Goal: Find contact information: Find contact information

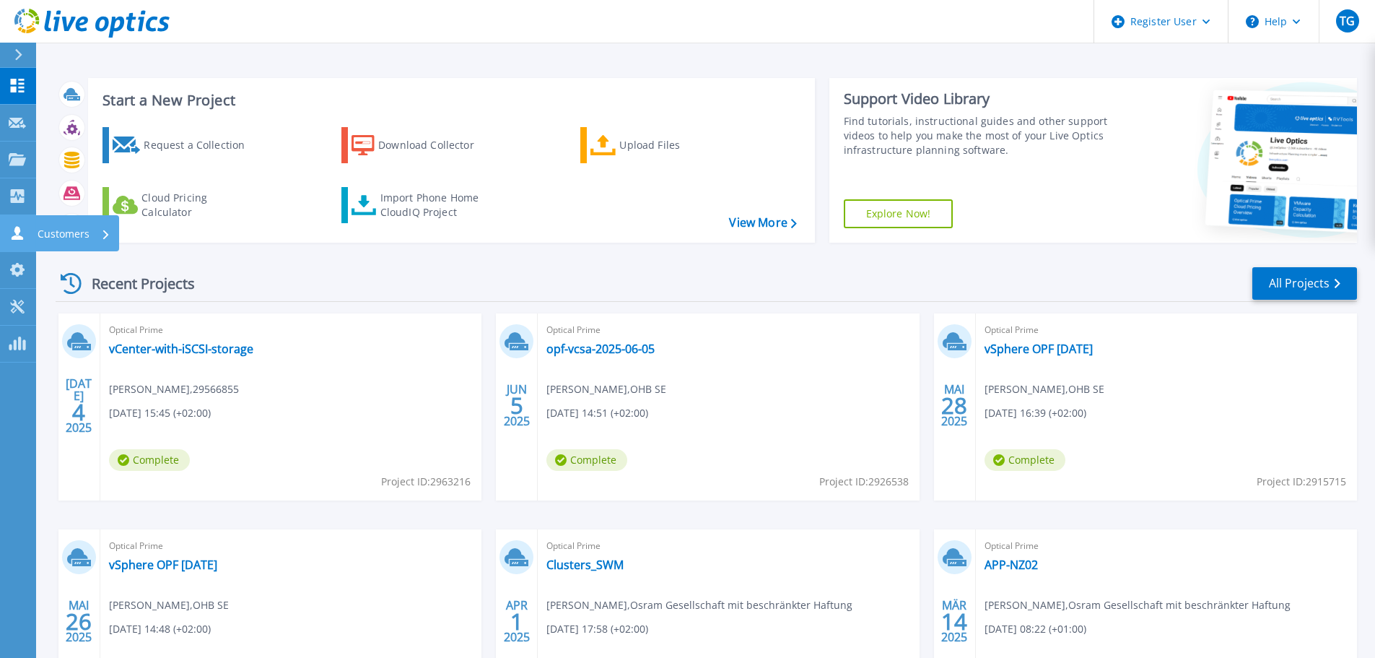
click at [13, 225] on link "Customers Customers" at bounding box center [18, 233] width 36 height 37
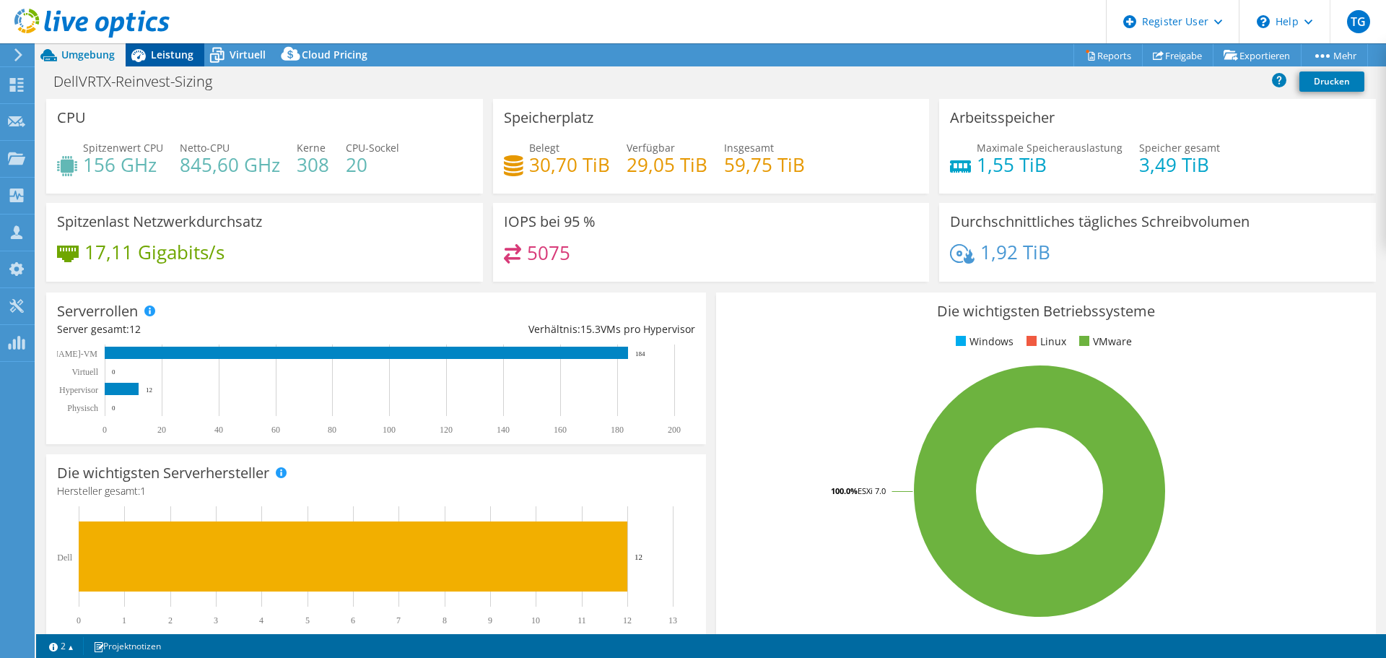
click at [177, 56] on span "Leistung" at bounding box center [172, 55] width 43 height 14
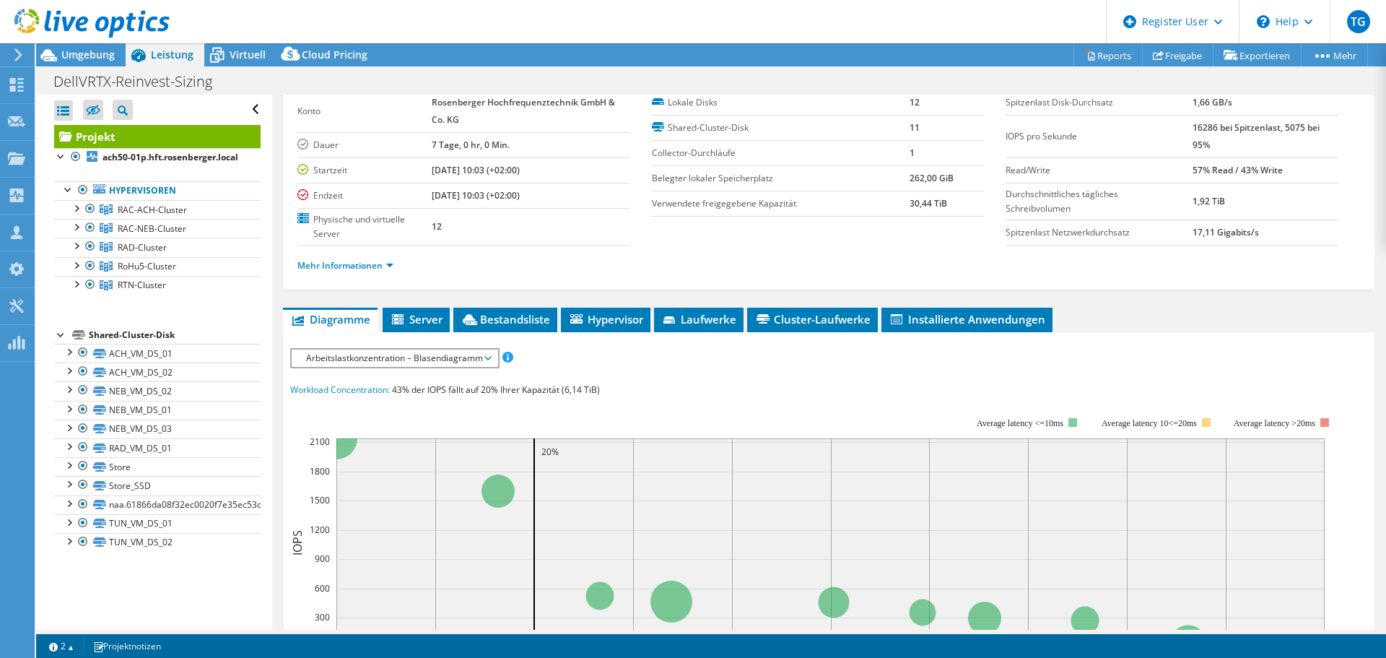
scroll to position [72, 0]
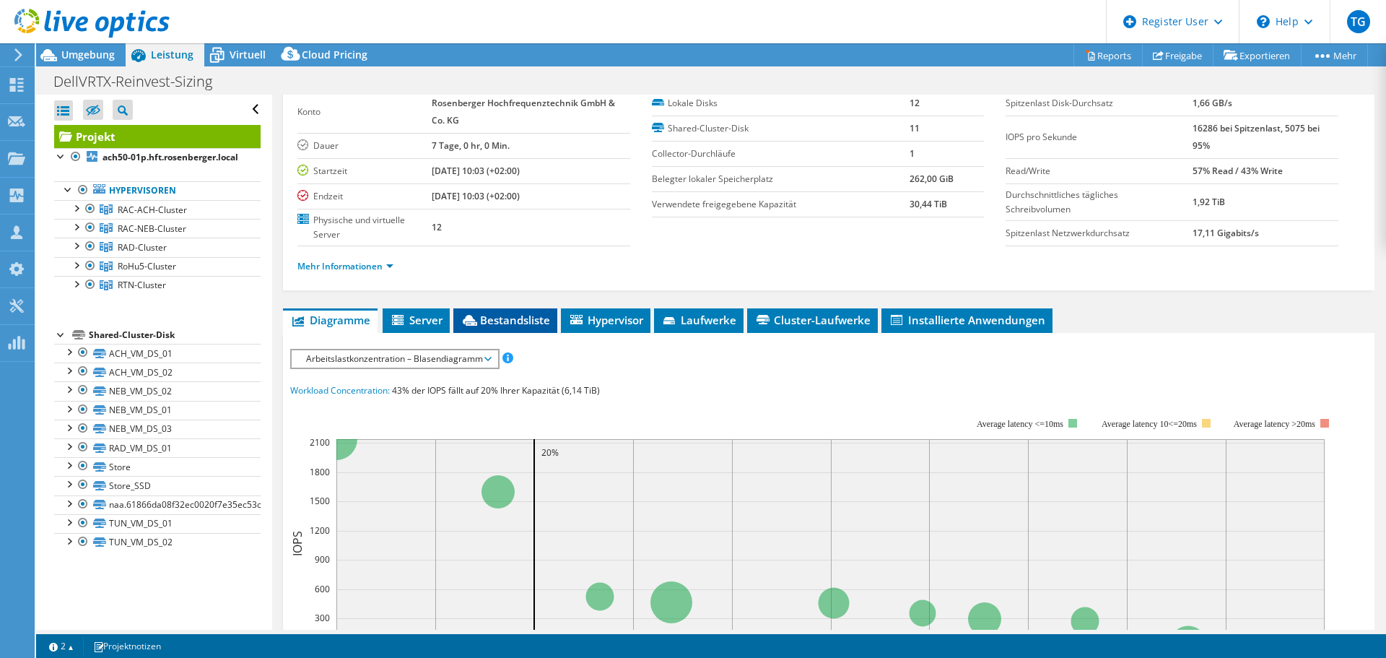
click at [482, 317] on span "Bestandsliste" at bounding box center [506, 320] width 90 height 14
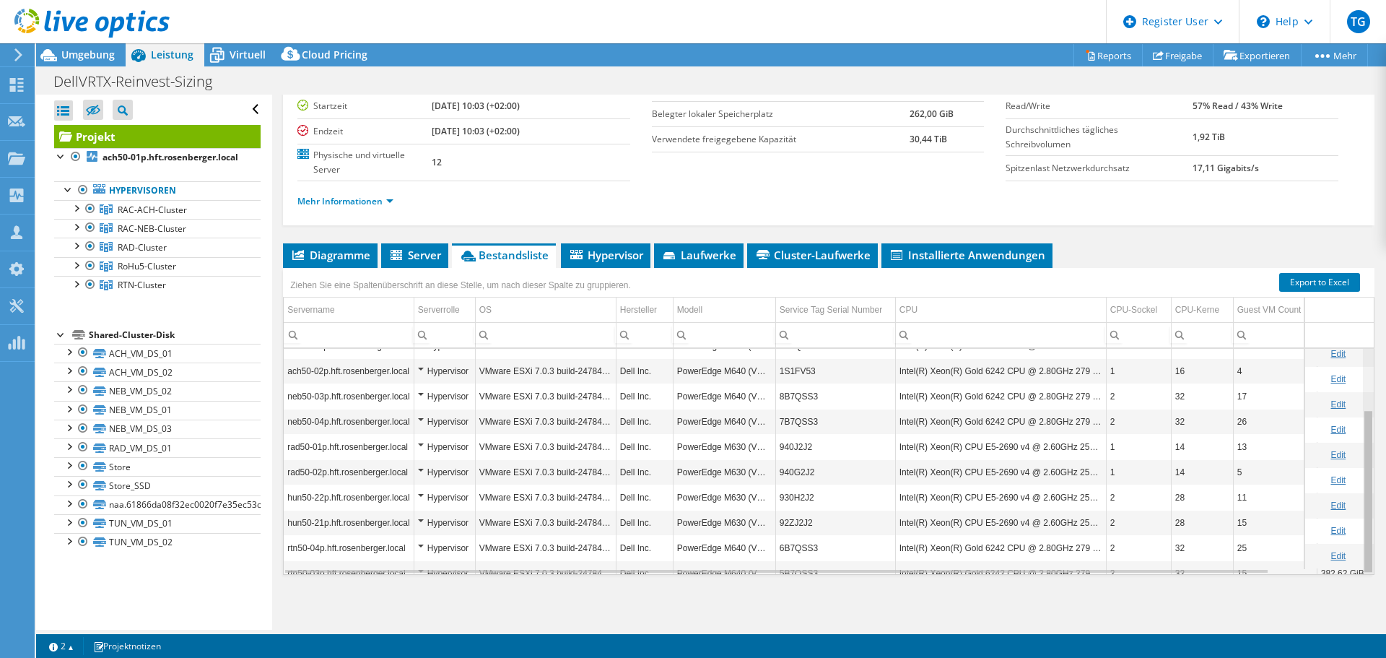
scroll to position [84, 0]
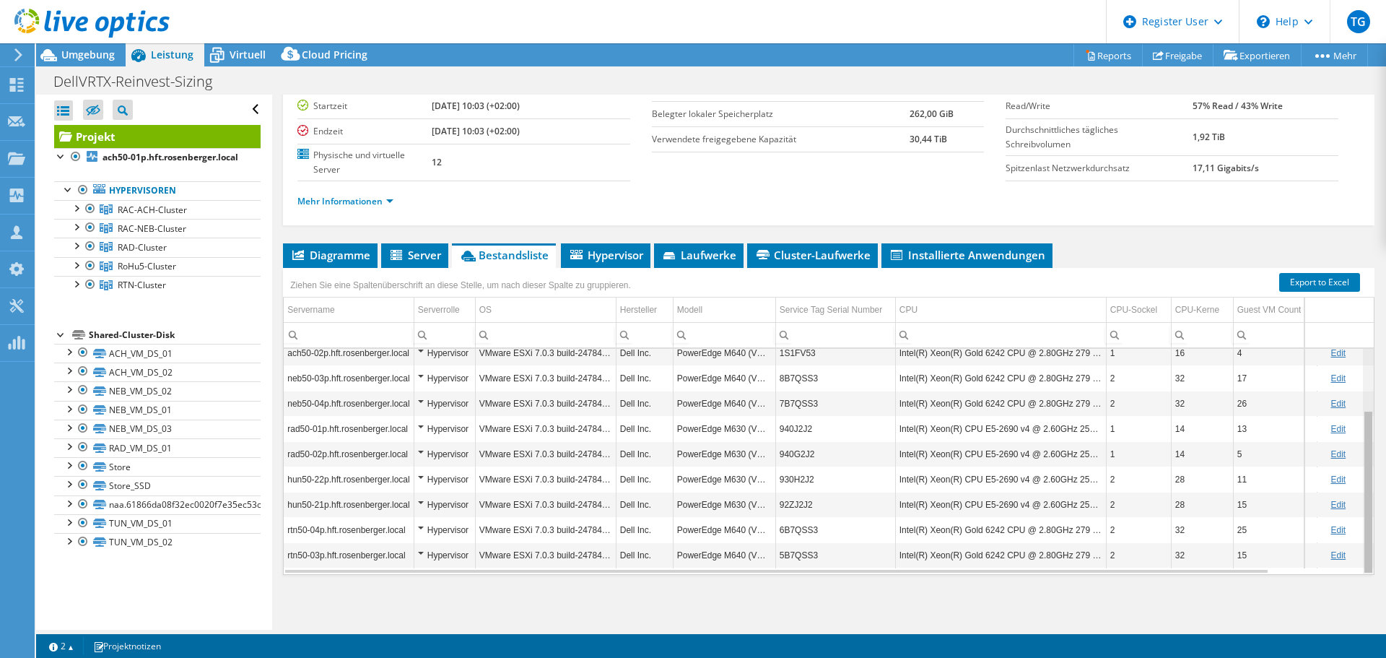
drag, startPoint x: 1361, startPoint y: 507, endPoint x: 1354, endPoint y: 596, distance: 89.1
click at [1354, 596] on body "TG Dell-Benutzer Thomas Ganzer Thomas.Ganzer@dell.com Dell My Profile Log Out \…" at bounding box center [693, 329] width 1386 height 658
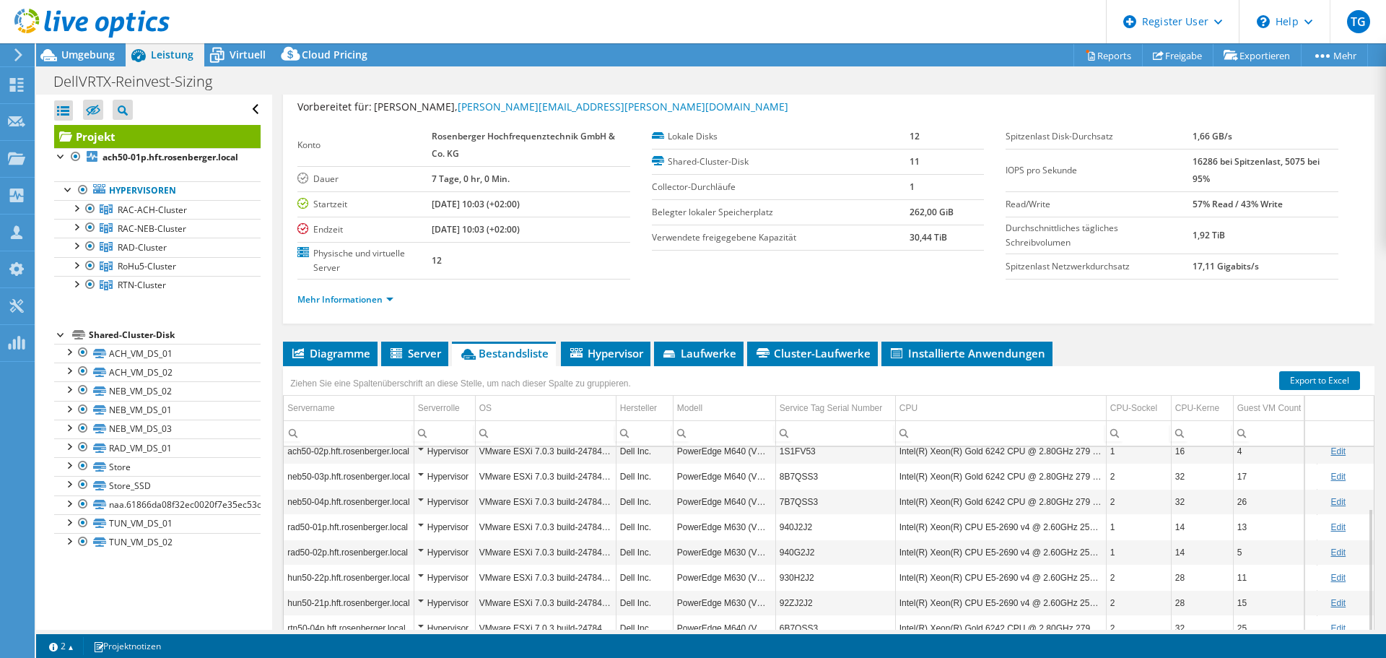
scroll to position [137, 0]
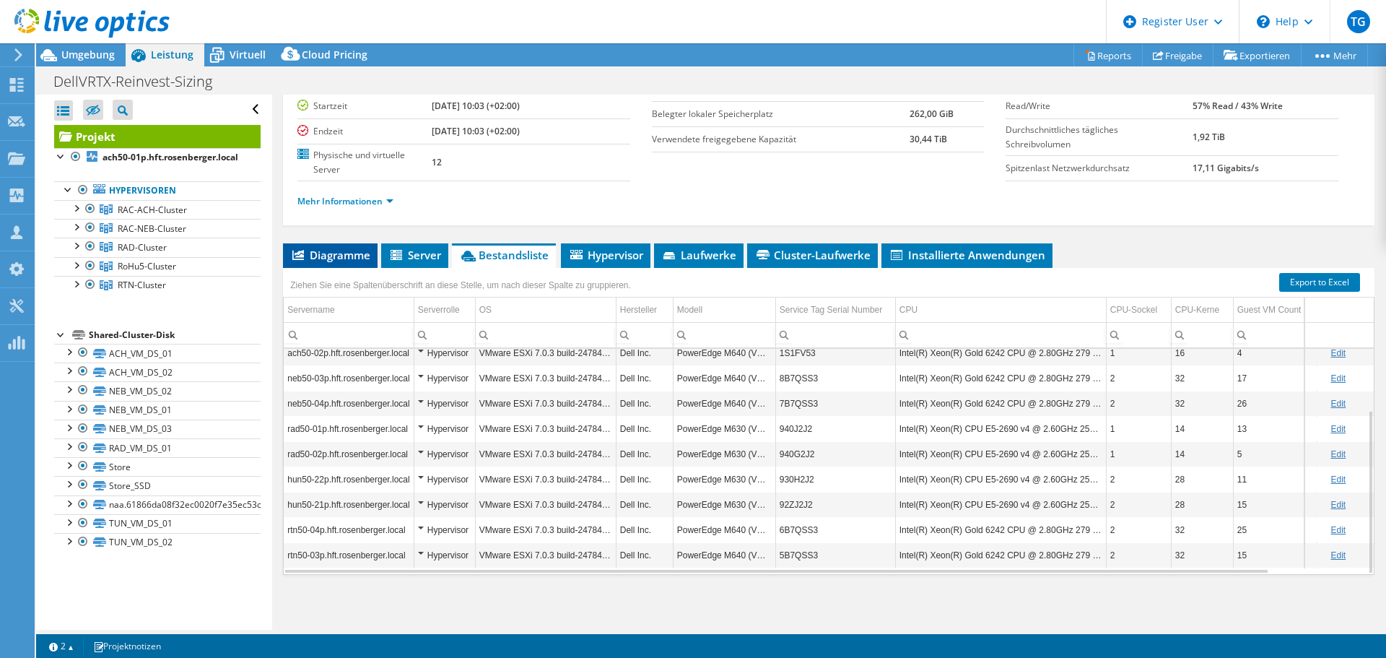
click at [346, 253] on span "Diagramme" at bounding box center [330, 255] width 80 height 14
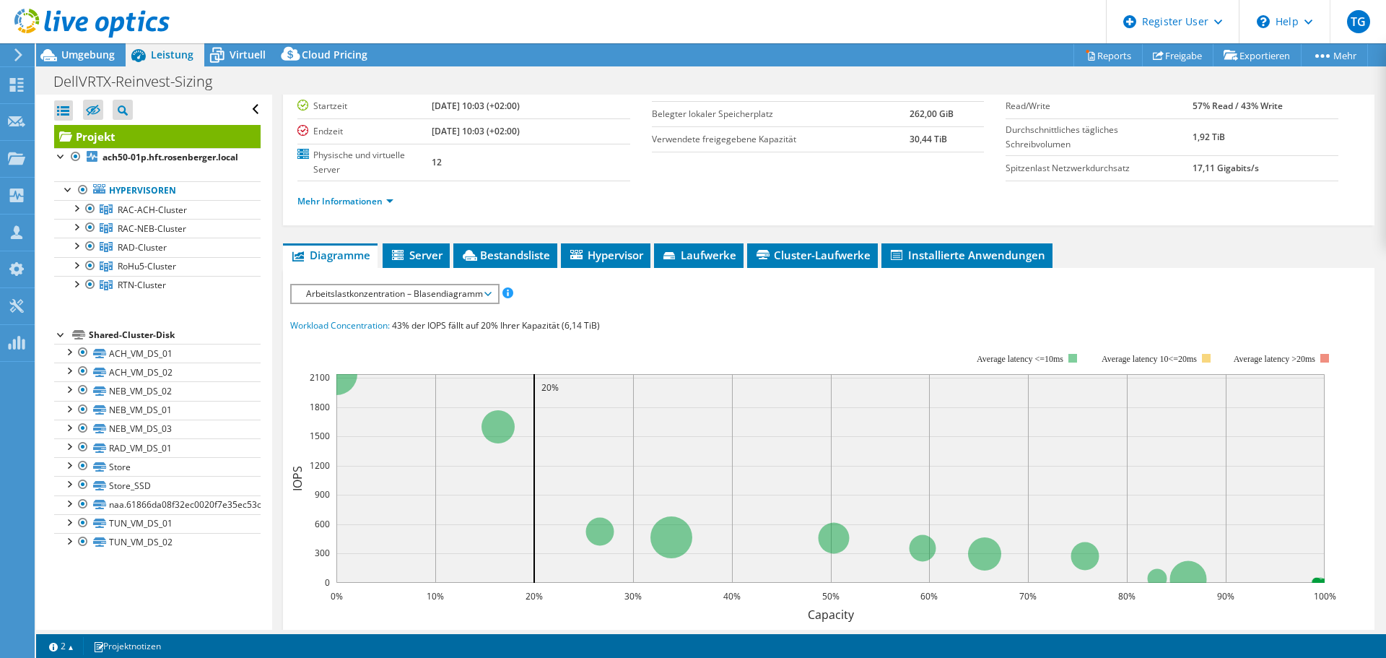
click at [384, 298] on span "Arbeitslastkonzentration – Blasendiagramm" at bounding box center [394, 293] width 191 height 17
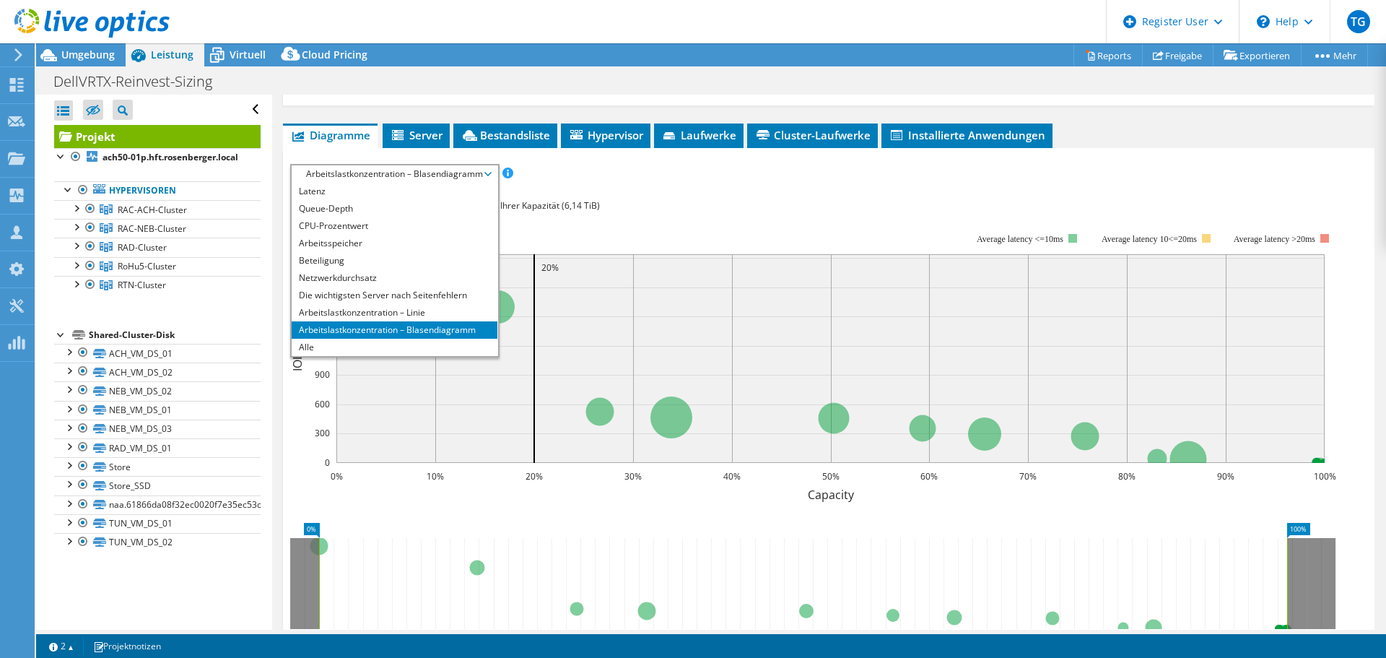
scroll to position [425, 0]
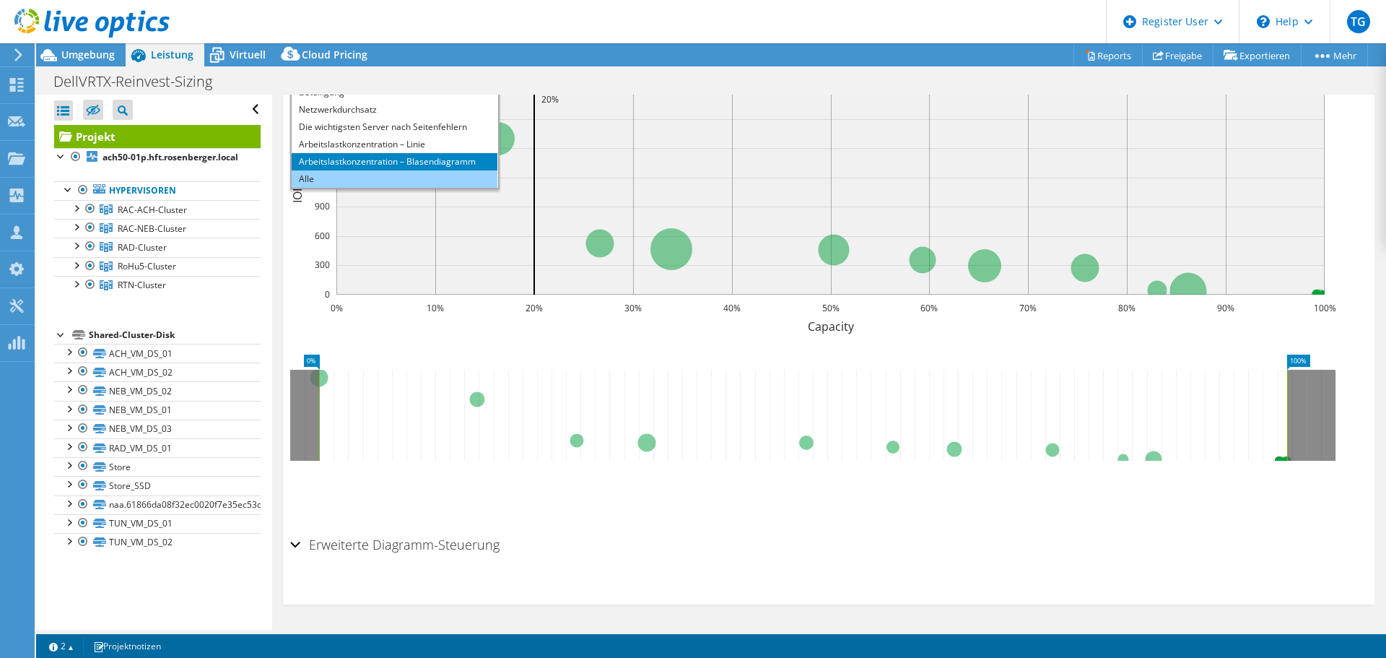
click at [346, 177] on li "Alle" at bounding box center [395, 178] width 206 height 17
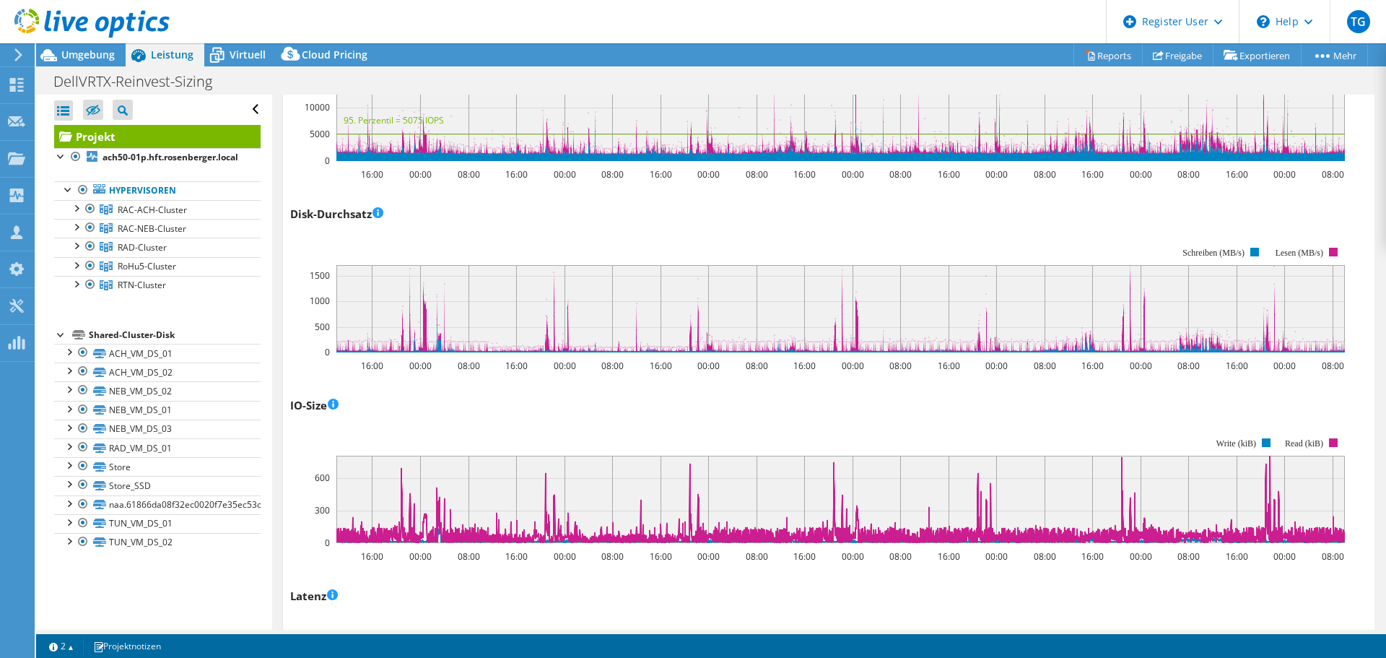
scroll to position [136, 0]
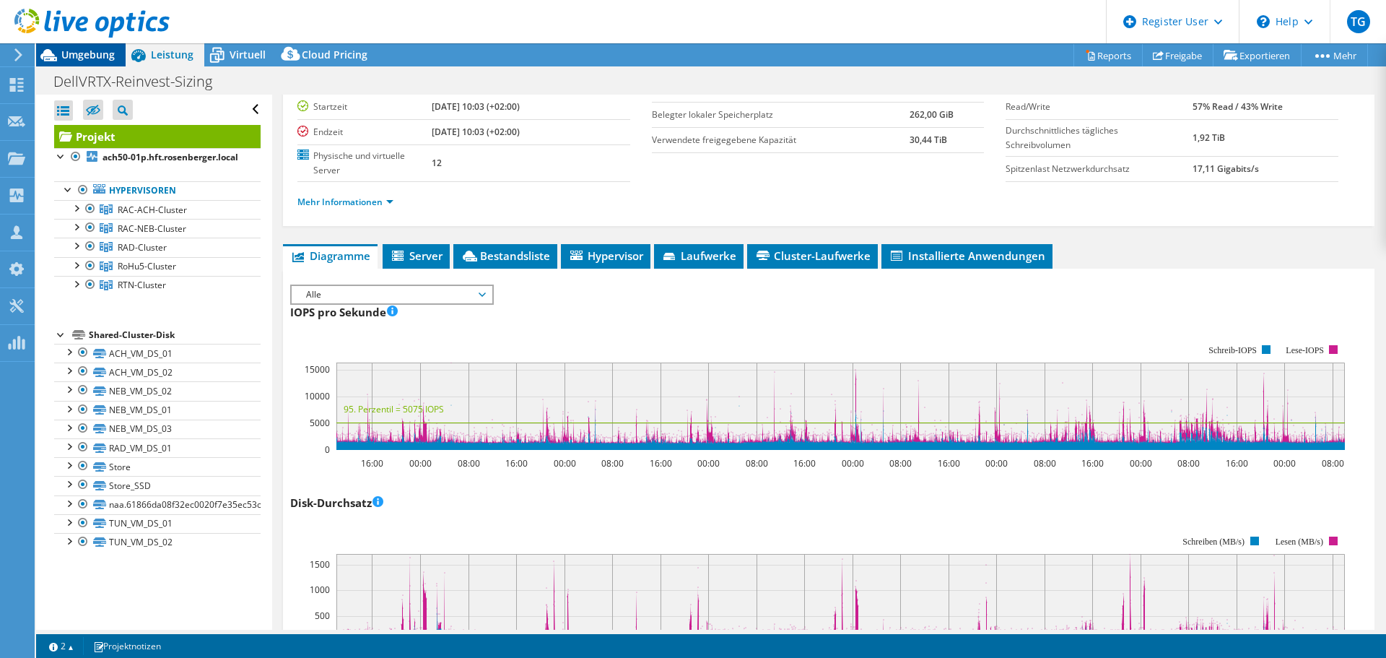
click at [95, 51] on span "Umgebung" at bounding box center [87, 55] width 53 height 14
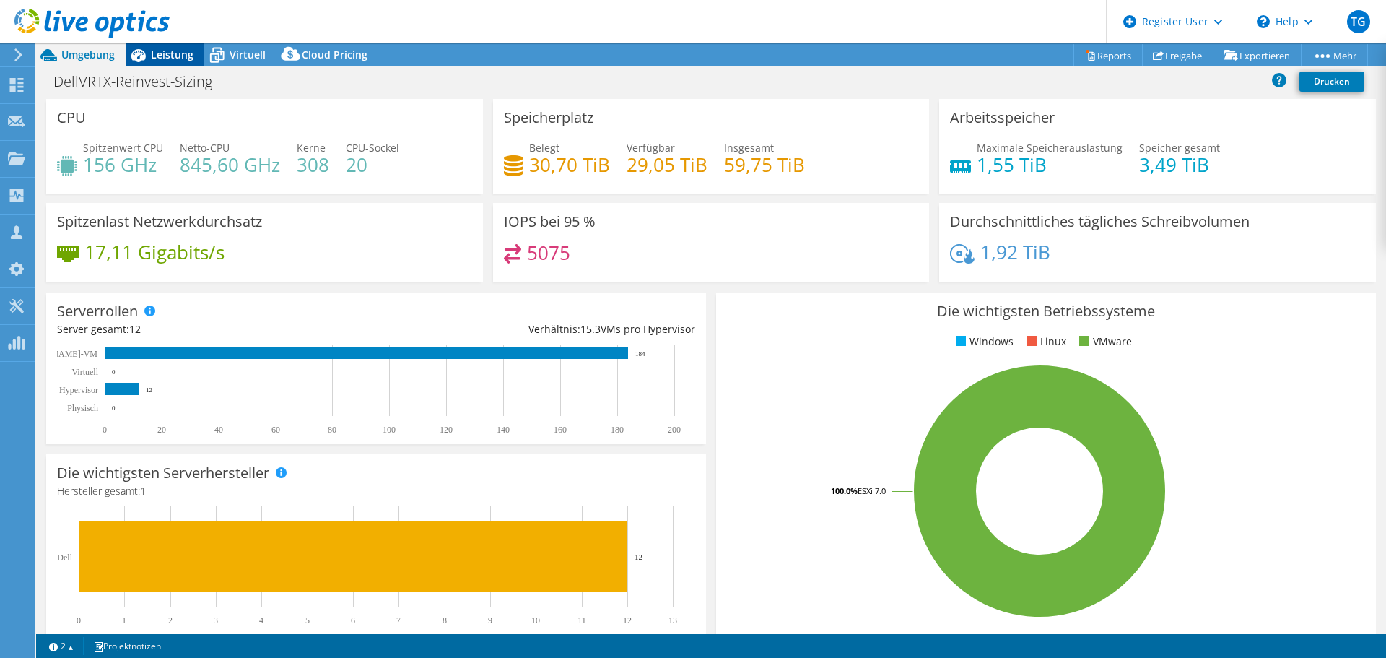
click at [167, 50] on span "Leistung" at bounding box center [172, 55] width 43 height 14
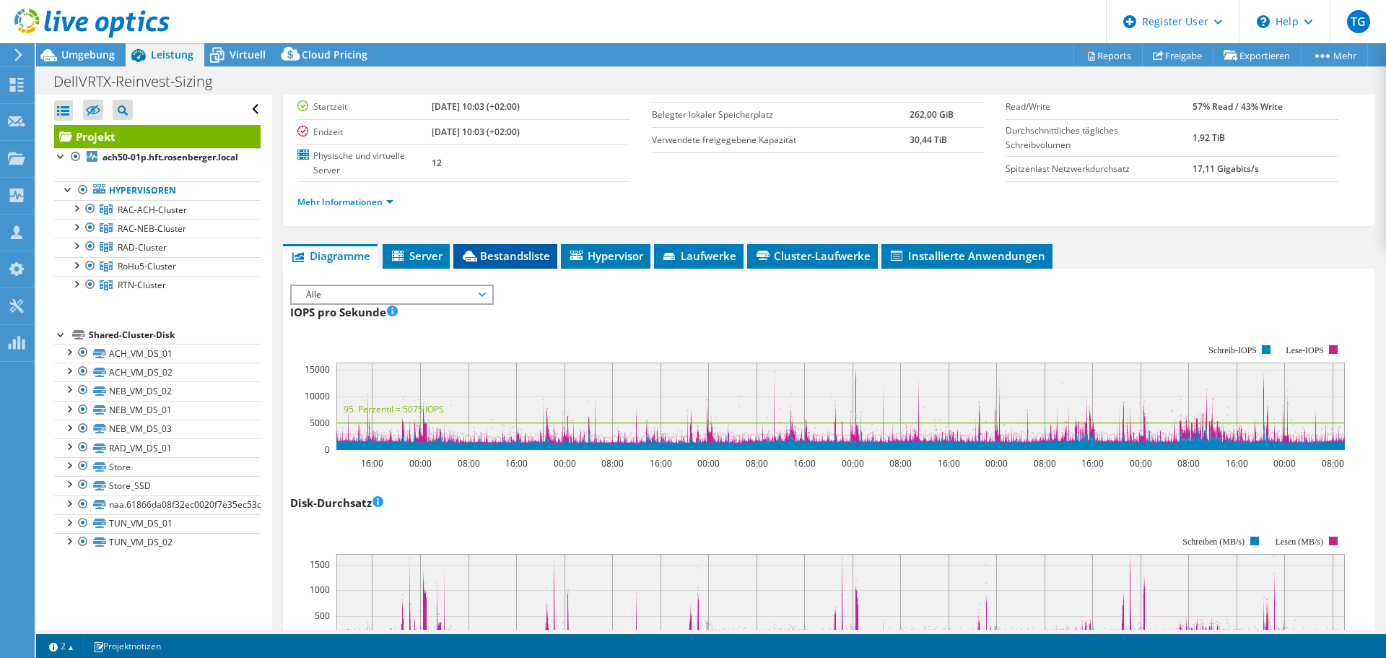
click at [498, 254] on span "Bestandsliste" at bounding box center [506, 255] width 90 height 14
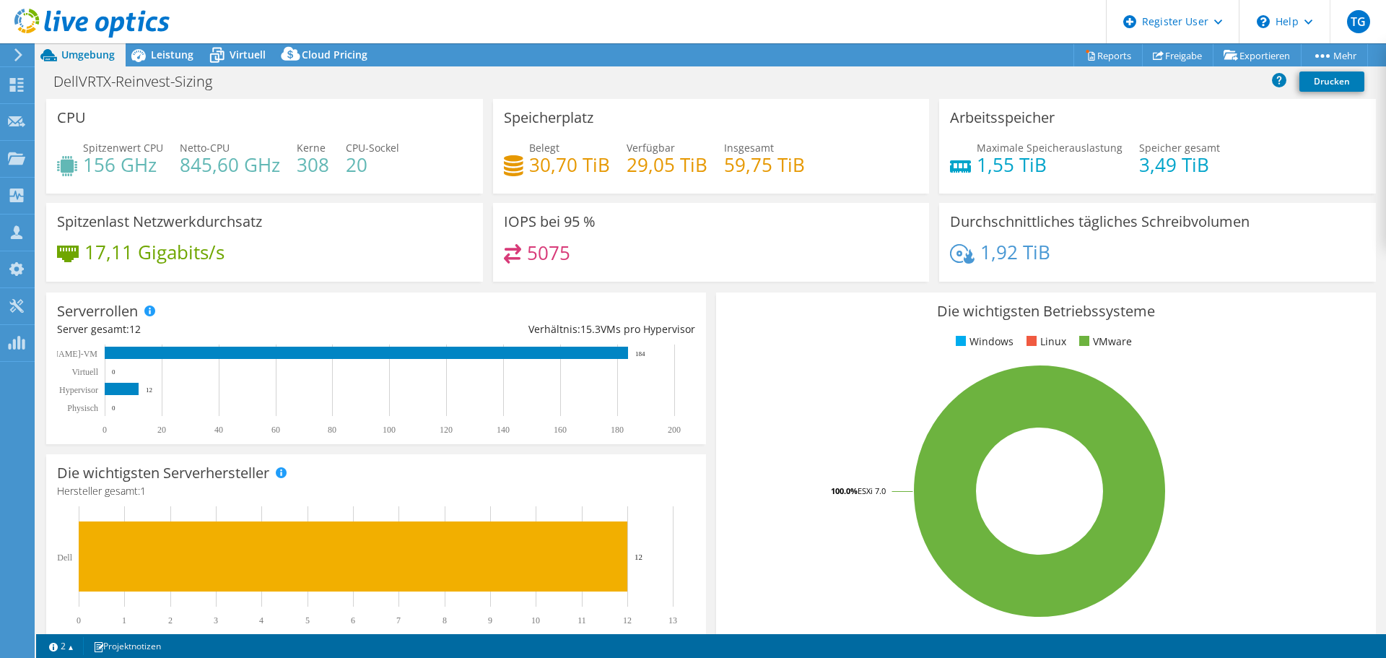
select select "USD"
click at [164, 54] on span "Leistung" at bounding box center [172, 55] width 43 height 14
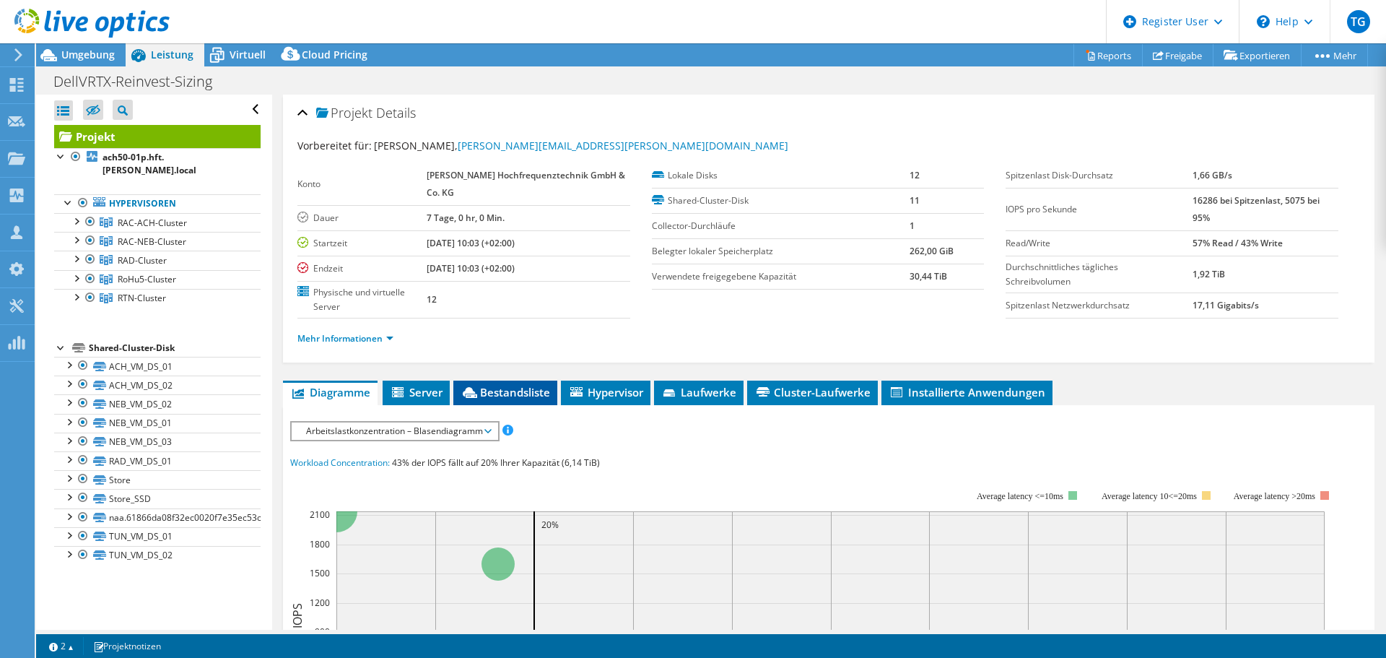
click at [503, 395] on span "Bestandsliste" at bounding box center [506, 392] width 90 height 14
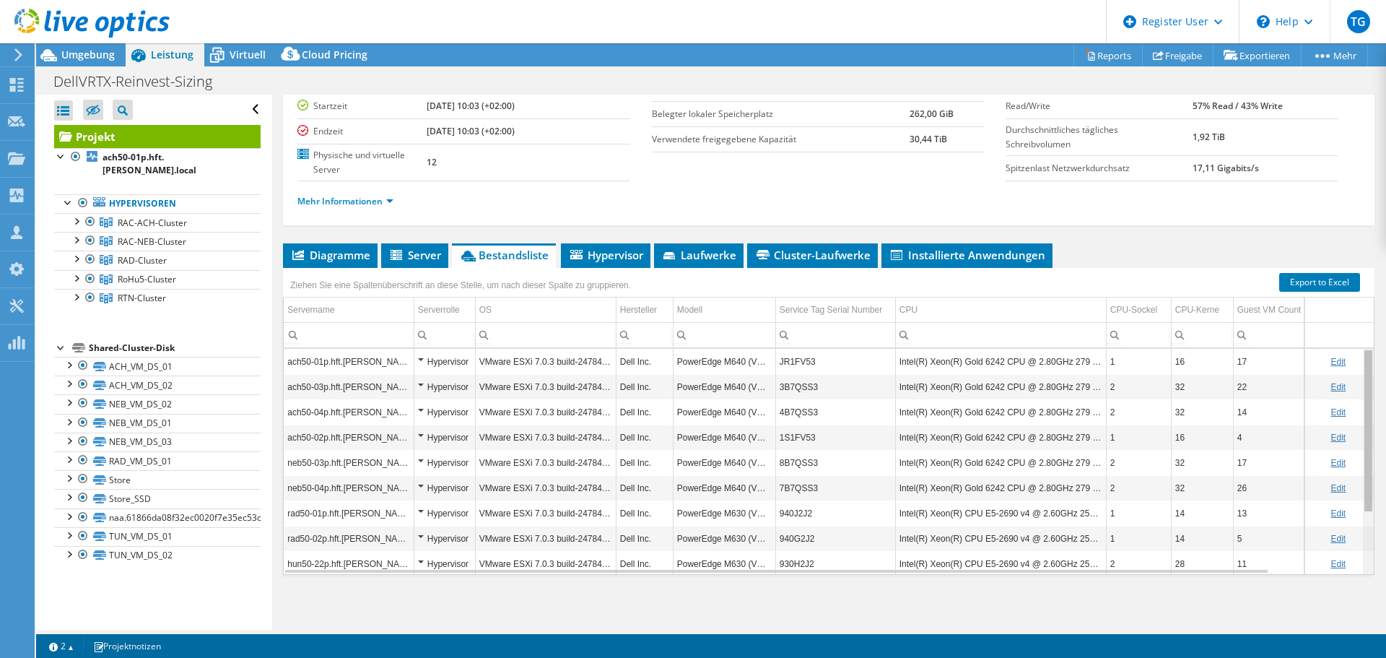
drag, startPoint x: 1357, startPoint y: 468, endPoint x: 1361, endPoint y: 371, distance: 96.8
click at [1362, 371] on body "TG Dell-Benutzer Thomas Ganzer [EMAIL_ADDRESS][PERSON_NAME][DOMAIN_NAME] Dell M…" at bounding box center [693, 329] width 1386 height 658
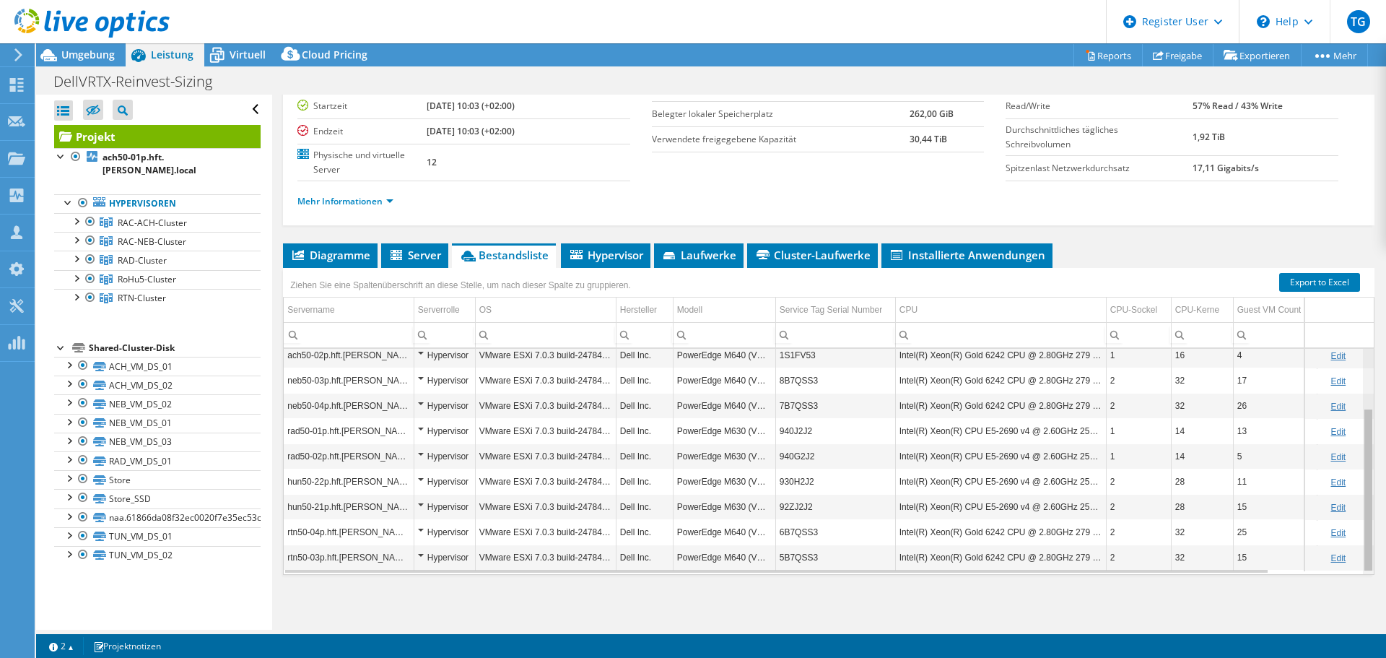
scroll to position [84, 0]
drag, startPoint x: 1361, startPoint y: 501, endPoint x: 1352, endPoint y: 628, distance: 127.3
click at [1352, 628] on body "TG Dell-Benutzer Thomas Ganzer [EMAIL_ADDRESS][PERSON_NAME][DOMAIN_NAME] Dell M…" at bounding box center [693, 329] width 1386 height 658
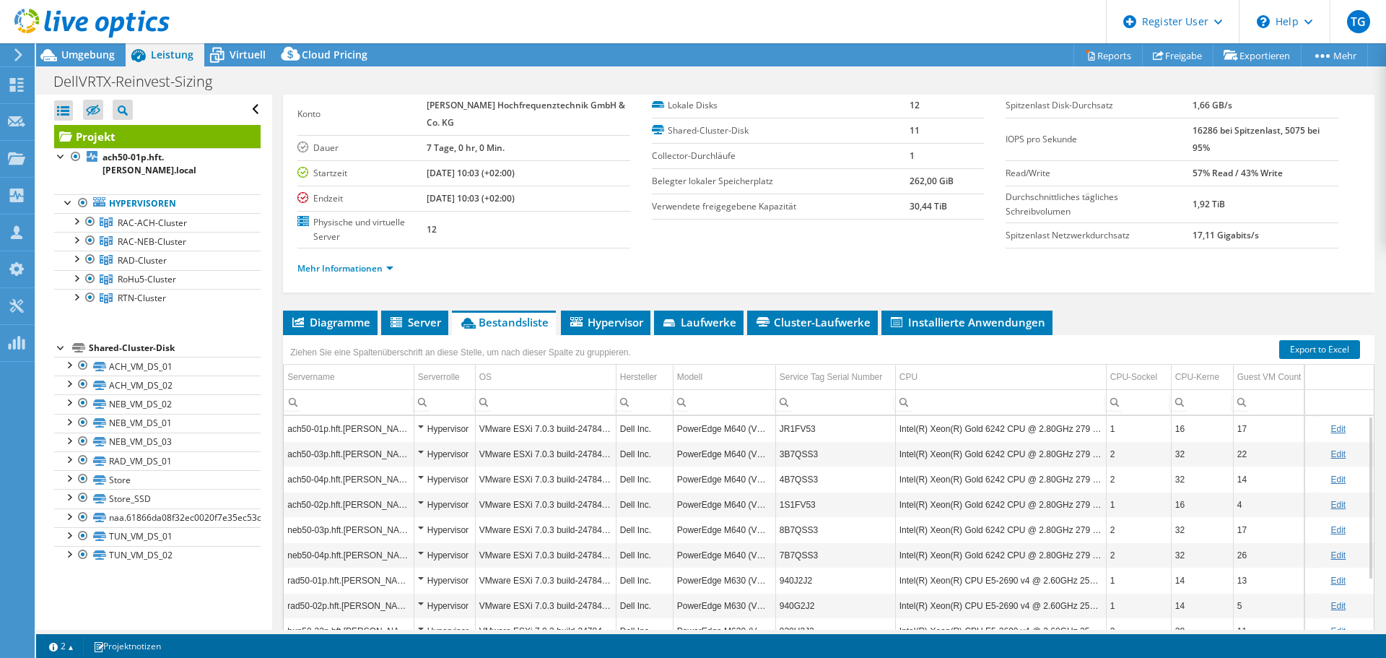
scroll to position [137, 0]
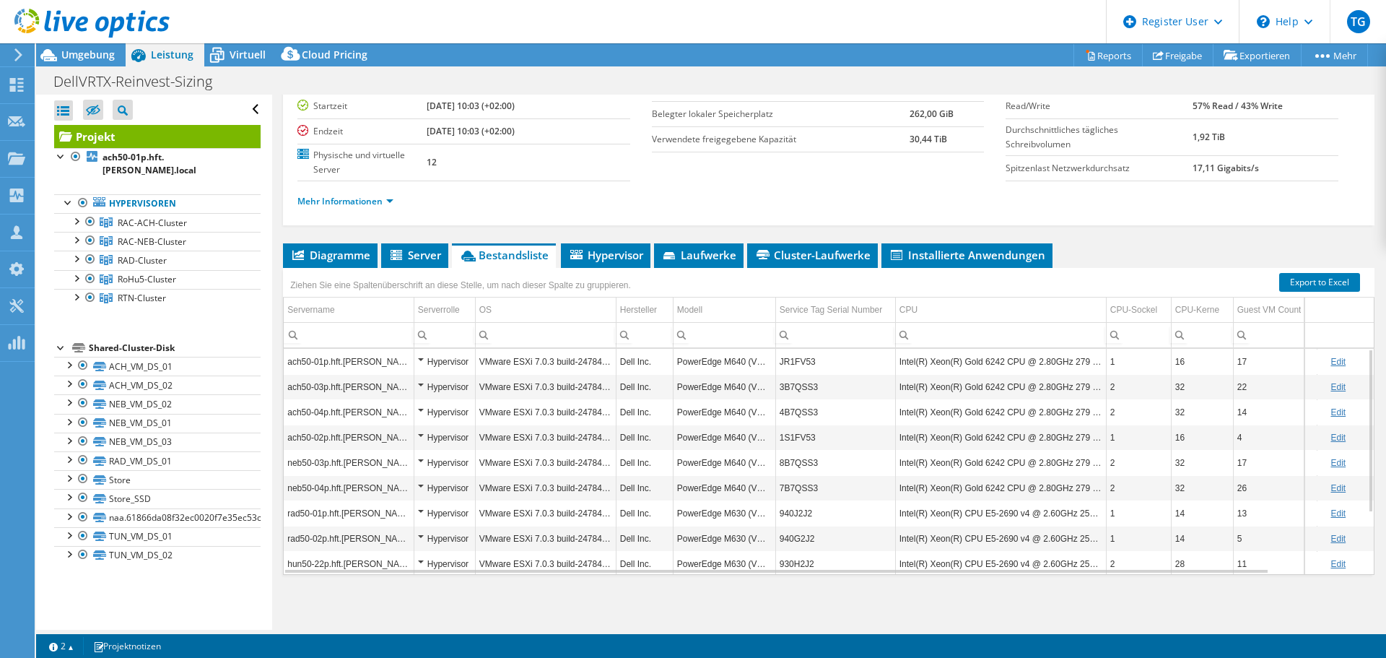
click at [203, 611] on div "Alle öffnen Alle schließen Ausgeschlossene Knoten verbergen Projektbaumfilter" at bounding box center [153, 362] width 235 height 535
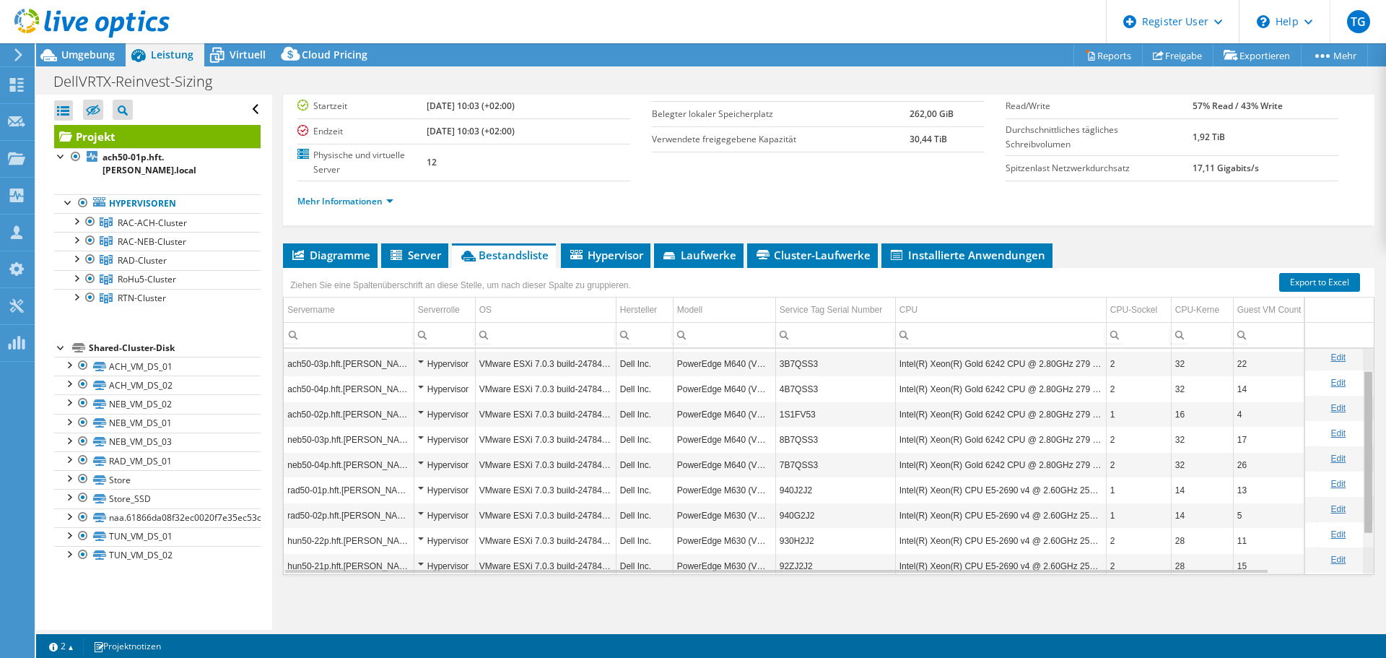
scroll to position [0, 0]
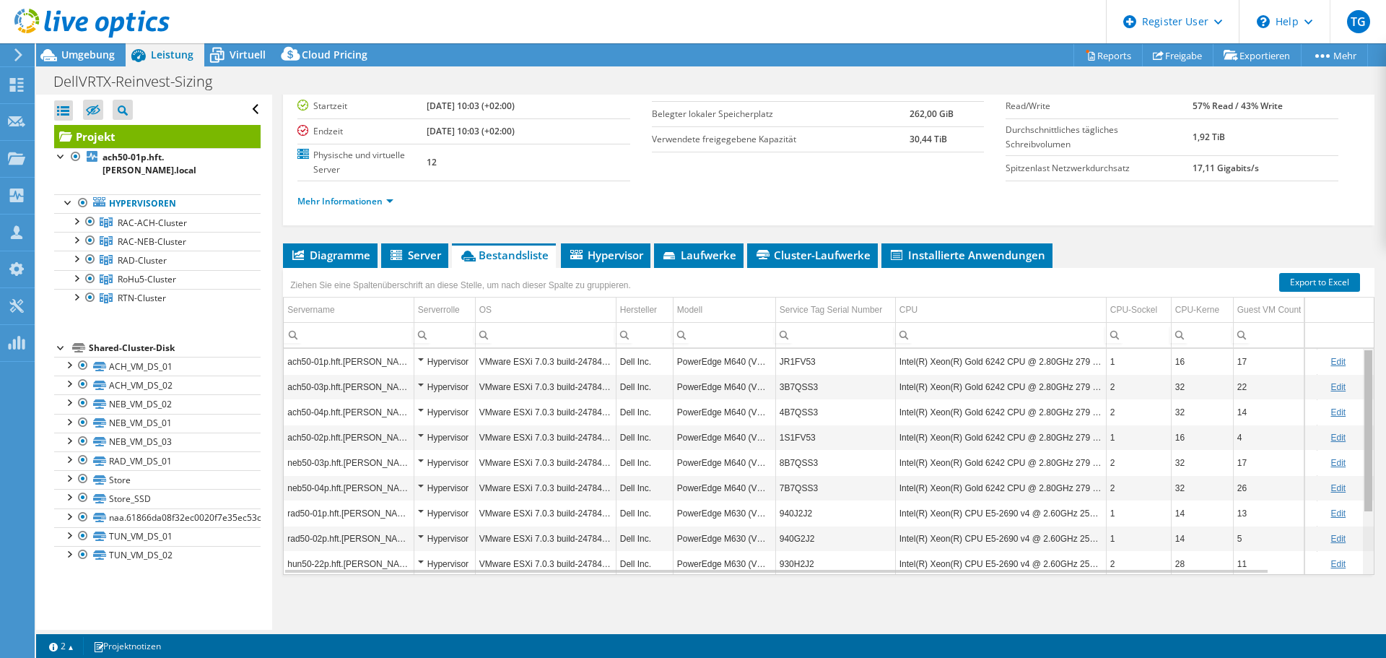
drag, startPoint x: 1360, startPoint y: 500, endPoint x: 1362, endPoint y: 391, distance: 109.0
click at [1362, 391] on body "TG Dell-Benutzer Thomas Ganzer Thomas.Ganzer@dell.com Dell My Profile Log Out \…" at bounding box center [693, 329] width 1386 height 658
click at [91, 239] on div at bounding box center [90, 240] width 14 height 17
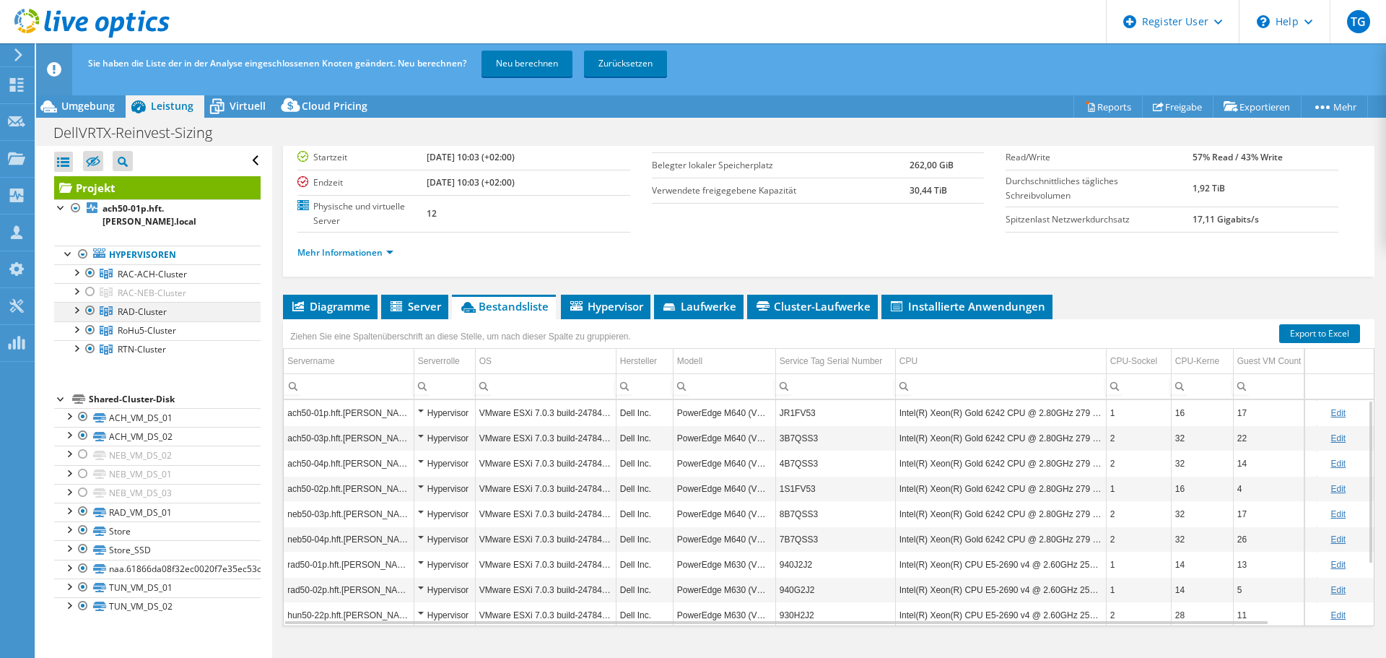
click at [90, 309] on div at bounding box center [90, 310] width 14 height 17
click at [88, 325] on div at bounding box center [90, 329] width 14 height 17
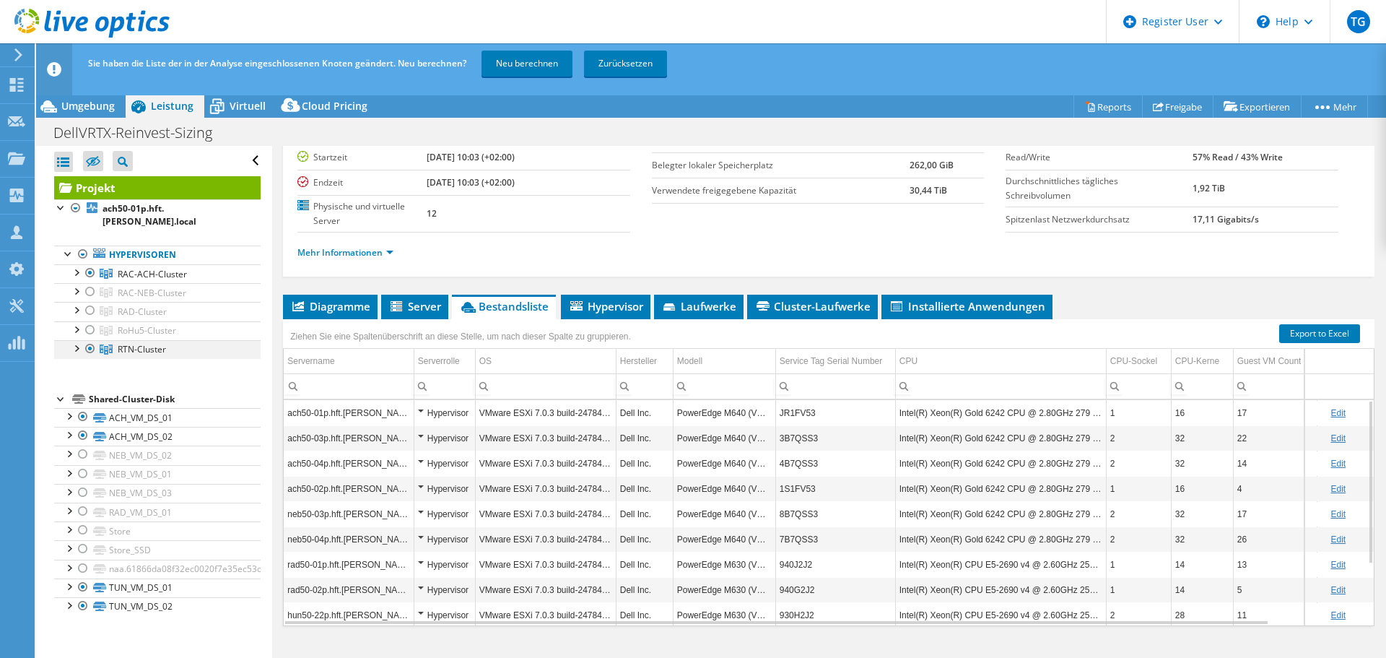
click at [88, 350] on div at bounding box center [90, 348] width 14 height 17
click at [513, 60] on div "Sie haben die Liste der in der Analyse eingeschlossenen Knoten geändert. Neu be…" at bounding box center [737, 63] width 1307 height 40
click at [512, 62] on link "Neu berechnen" at bounding box center [527, 64] width 91 height 26
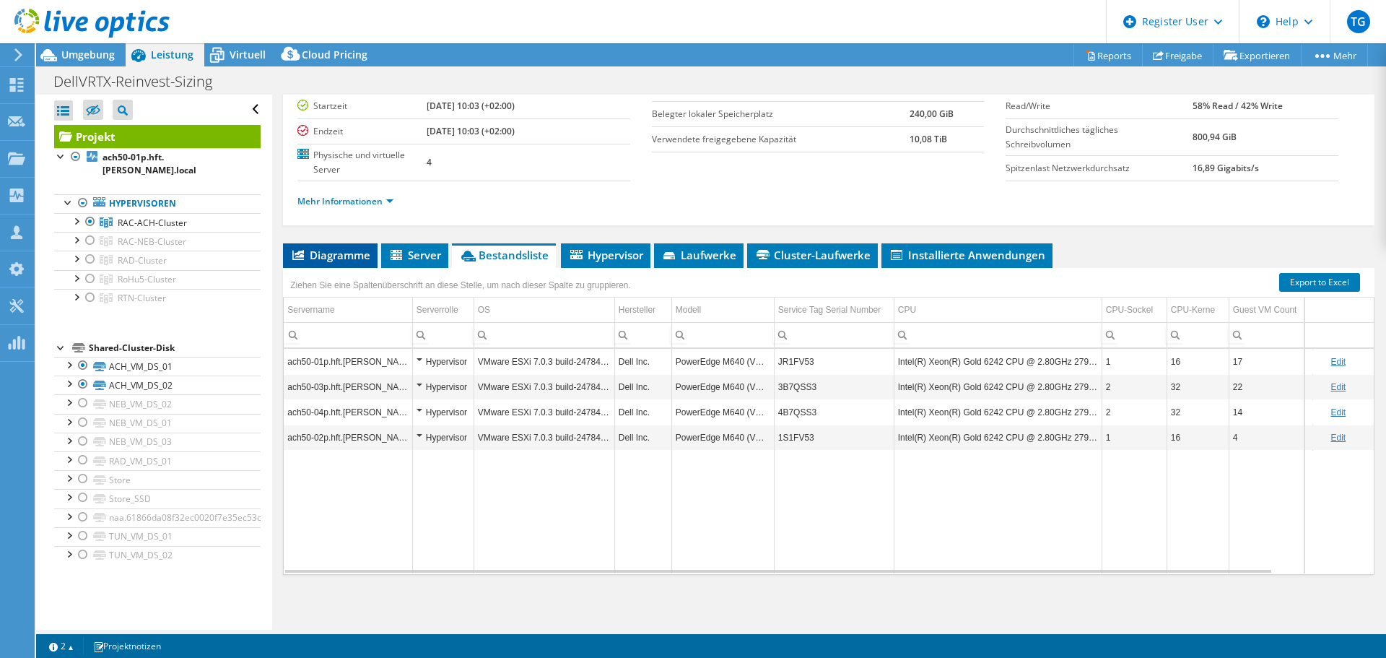
click at [328, 250] on span "Diagramme" at bounding box center [330, 255] width 80 height 14
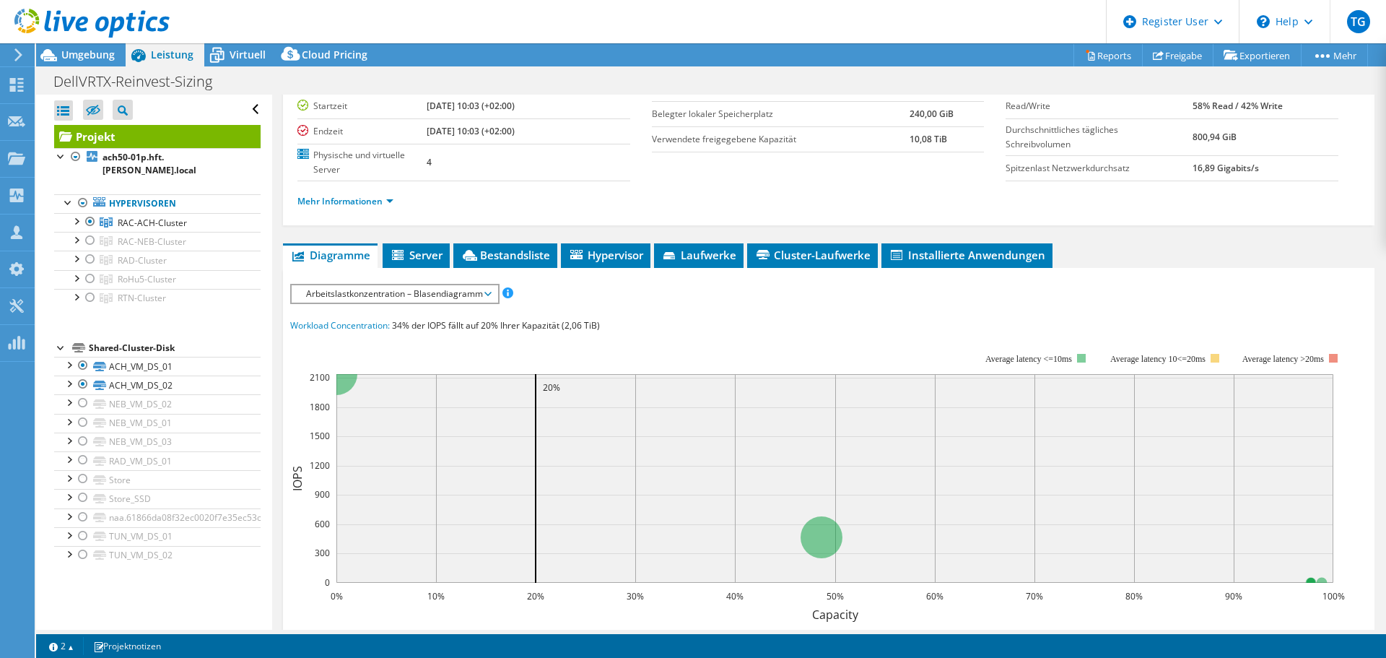
click at [347, 292] on span "Arbeitslastkonzentration – Blasendiagramm" at bounding box center [394, 293] width 191 height 17
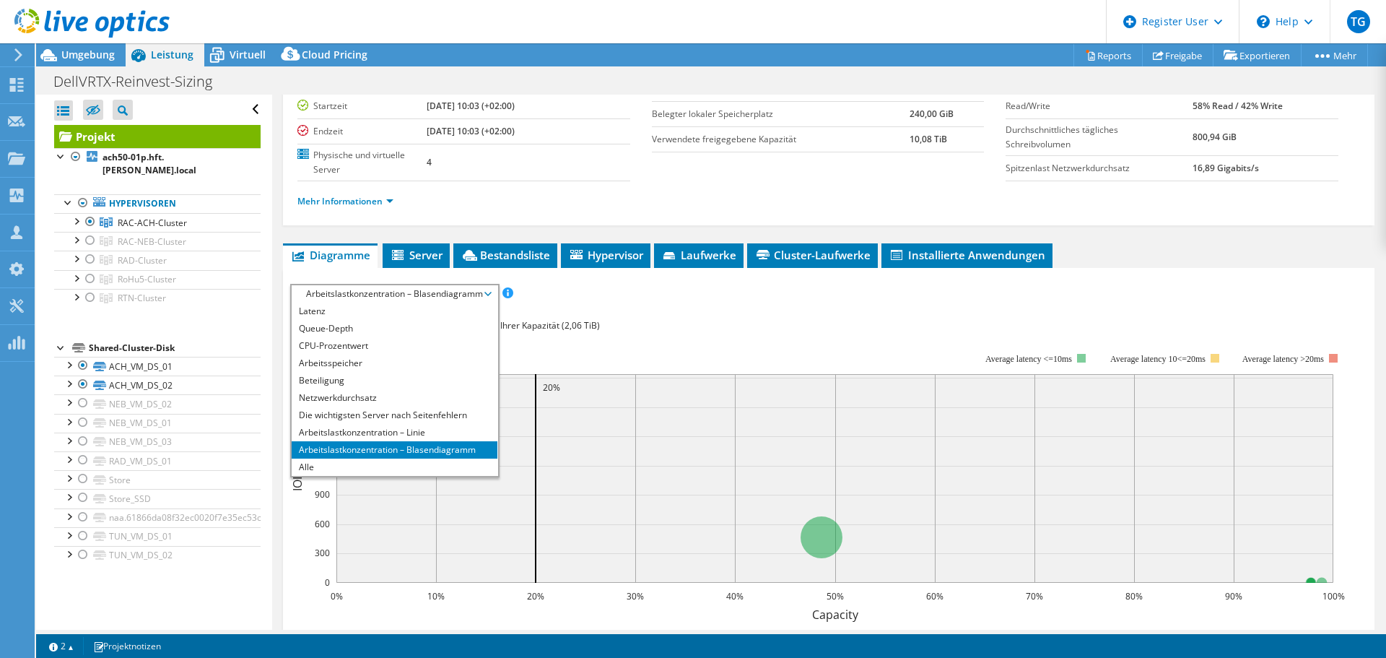
scroll to position [209, 0]
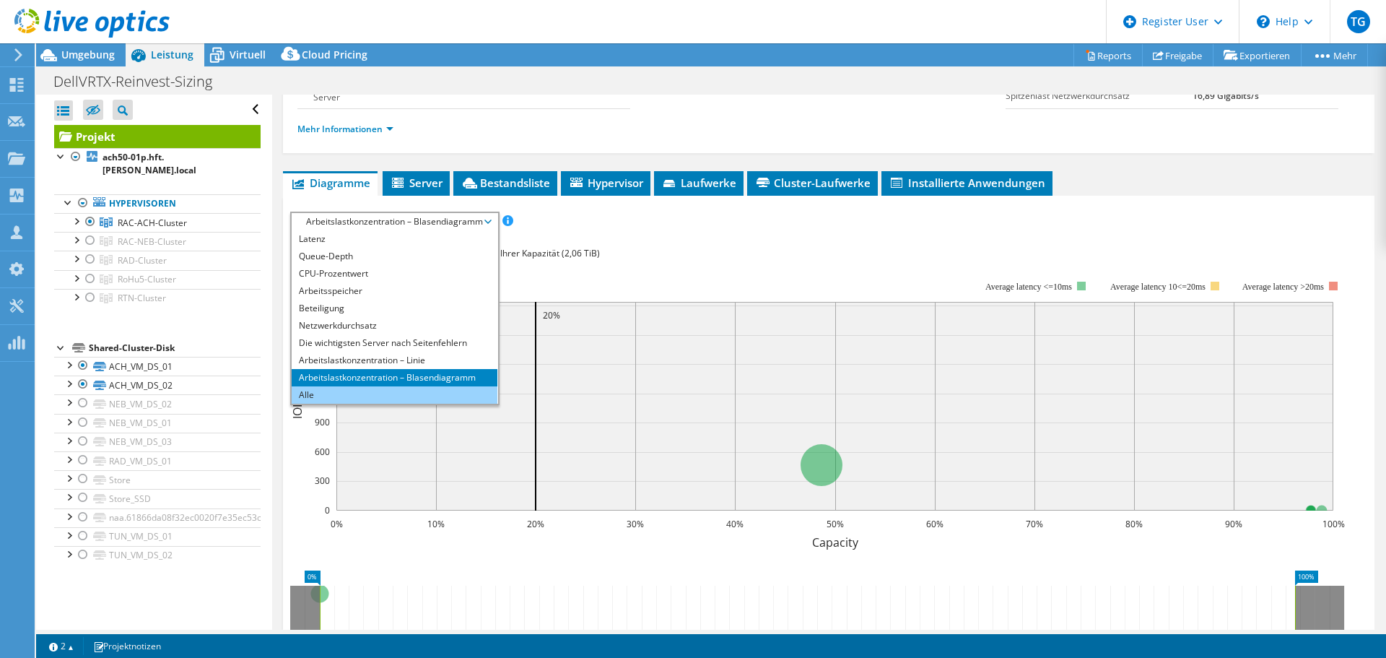
click at [321, 396] on li "Alle" at bounding box center [395, 394] width 206 height 17
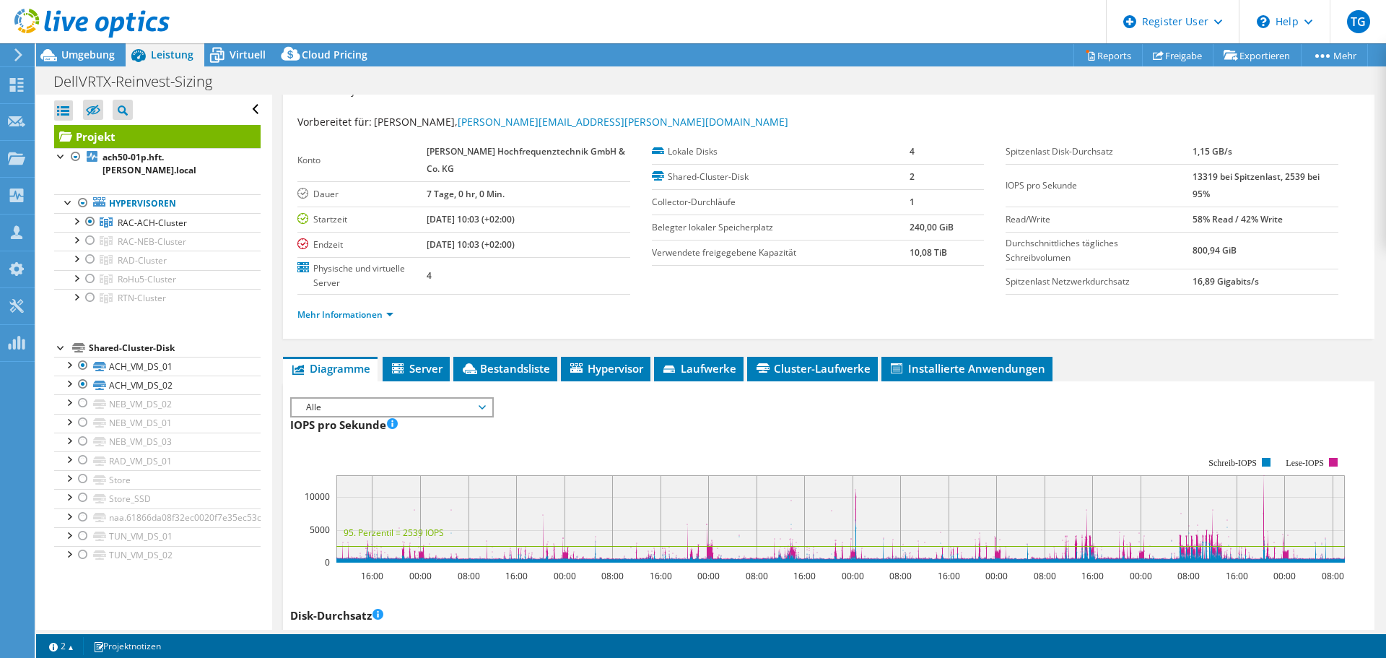
scroll to position [0, 0]
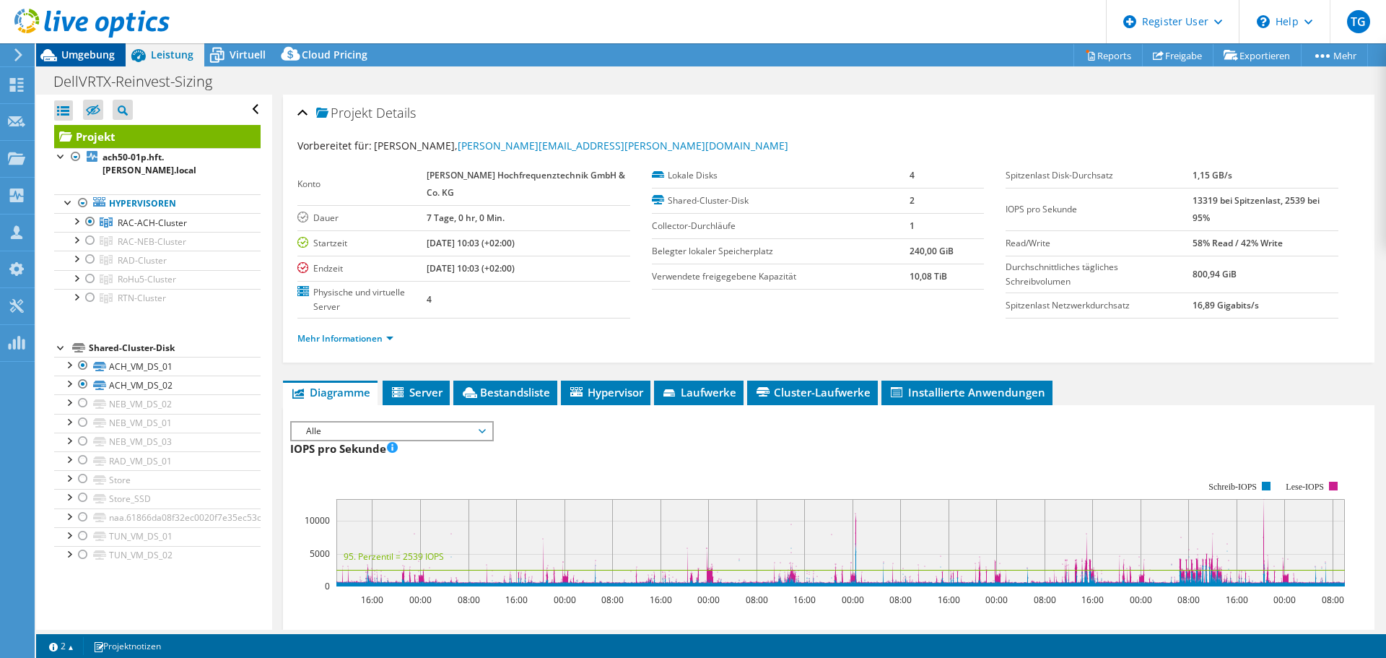
click at [80, 55] on span "Umgebung" at bounding box center [87, 55] width 53 height 14
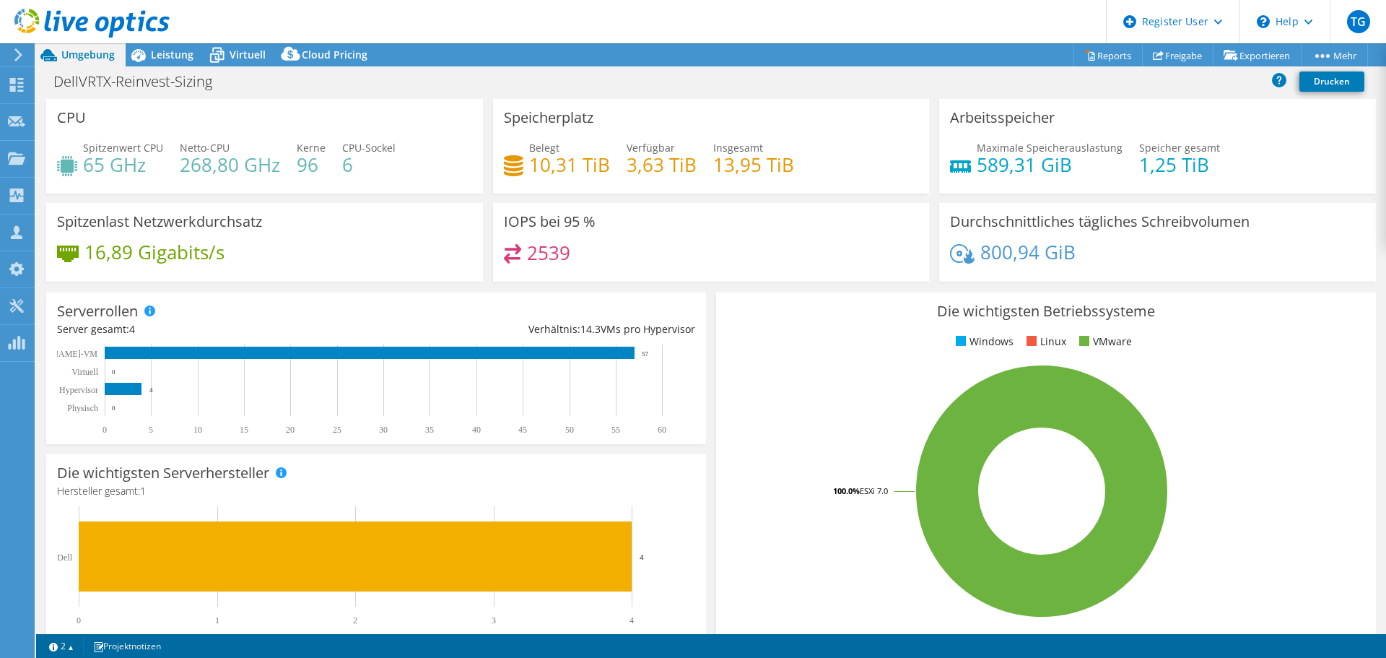
click at [89, 56] on span "Umgebung" at bounding box center [87, 55] width 53 height 14
click at [16, 51] on use at bounding box center [18, 54] width 8 height 13
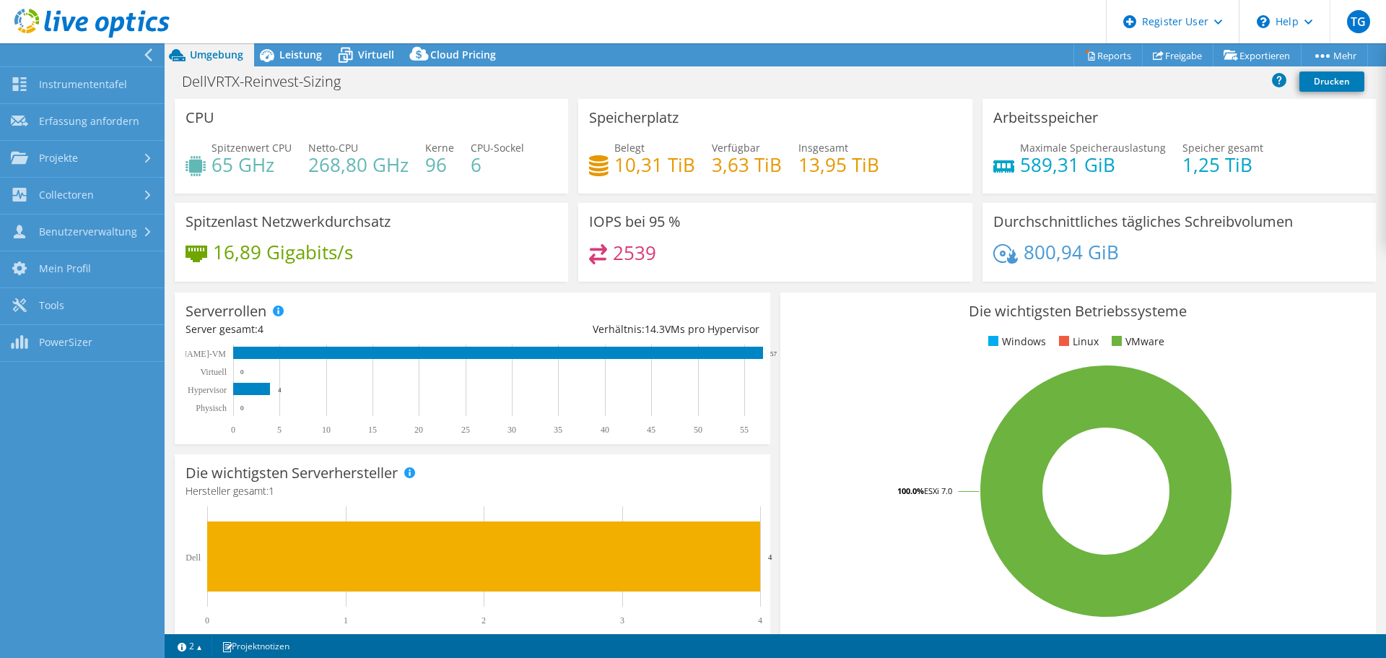
click at [19, 53] on div at bounding box center [78, 54] width 165 height 23
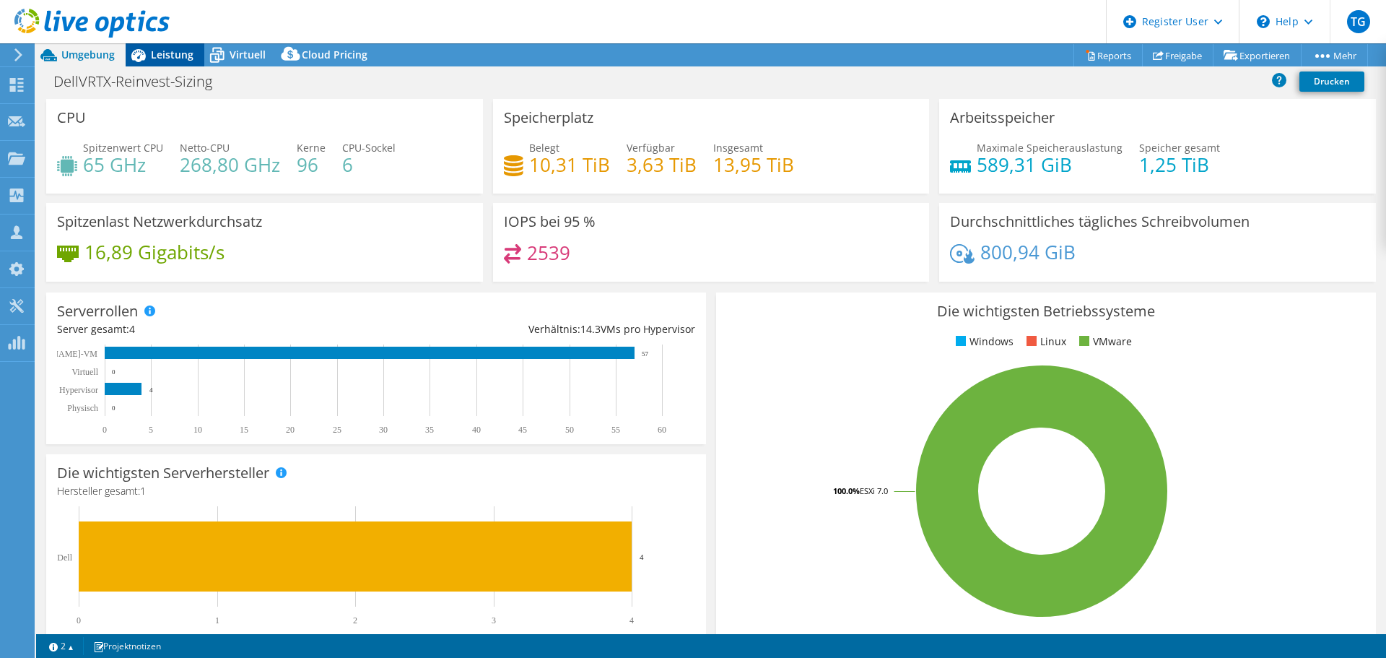
click at [173, 59] on span "Leistung" at bounding box center [172, 55] width 43 height 14
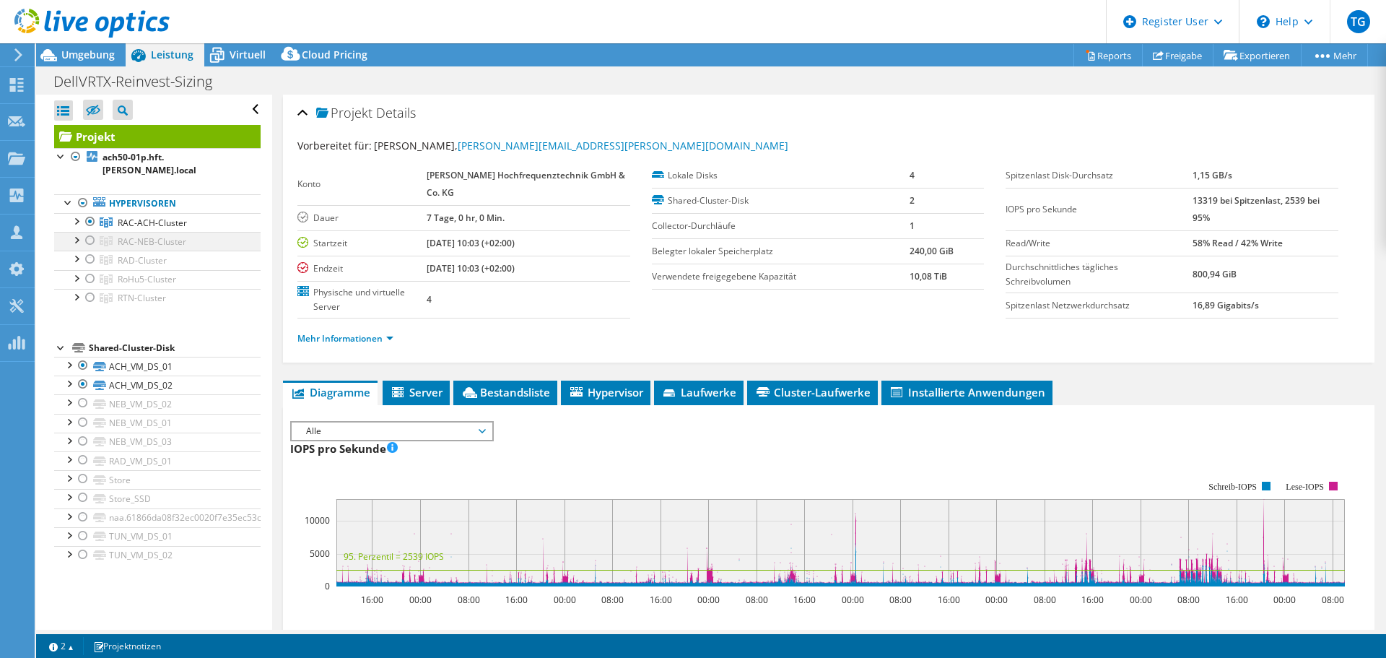
click at [90, 243] on div at bounding box center [90, 240] width 14 height 17
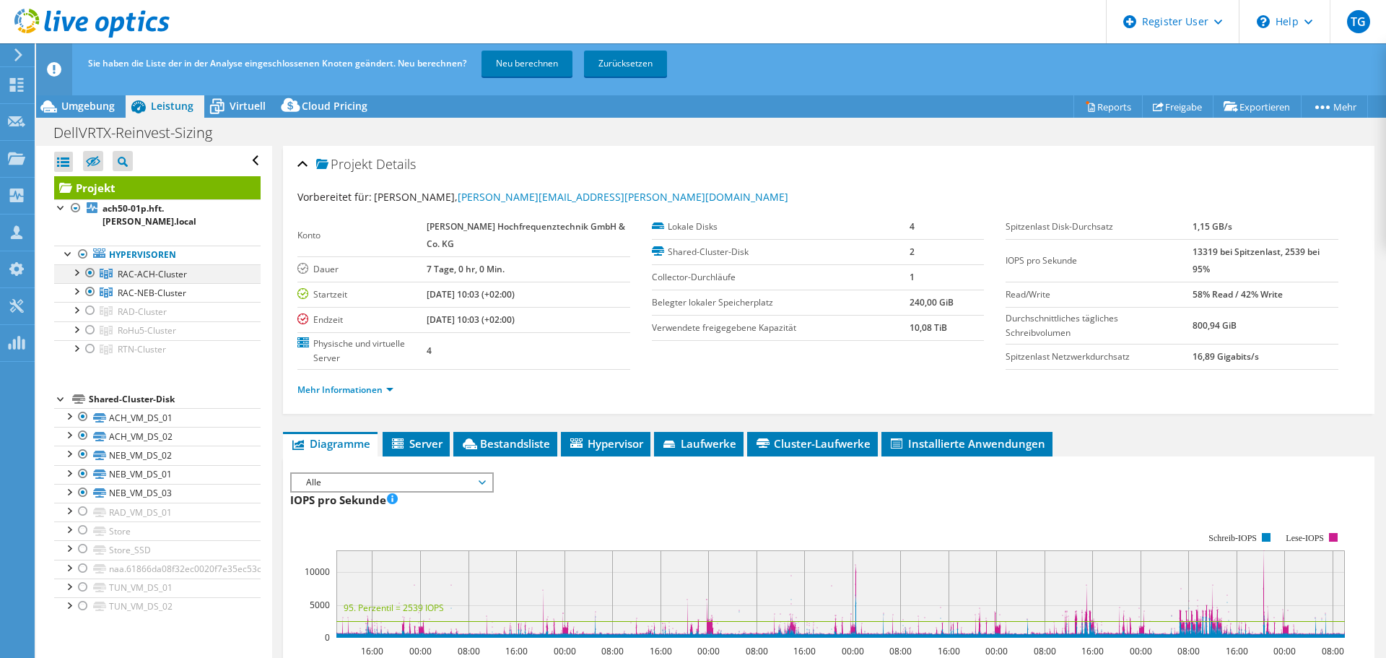
click at [90, 270] on div at bounding box center [90, 272] width 14 height 17
click at [507, 66] on link "Neu berechnen" at bounding box center [527, 64] width 91 height 26
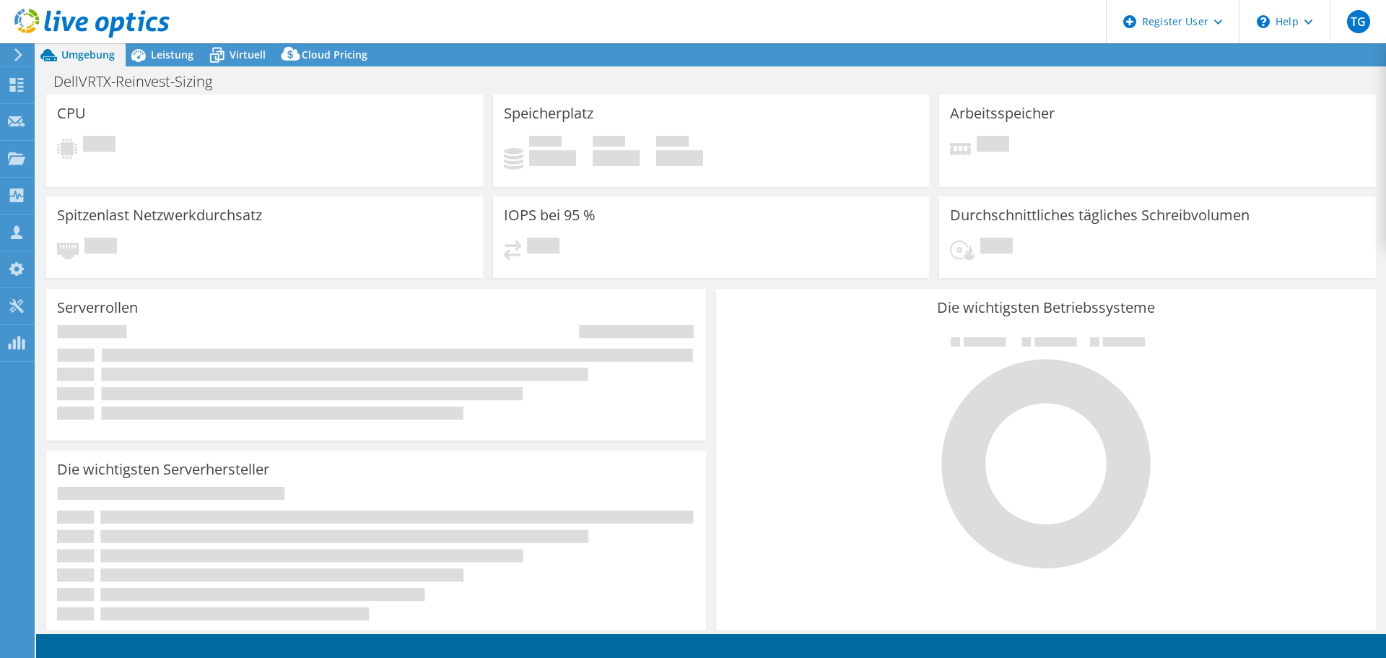
select select "USD"
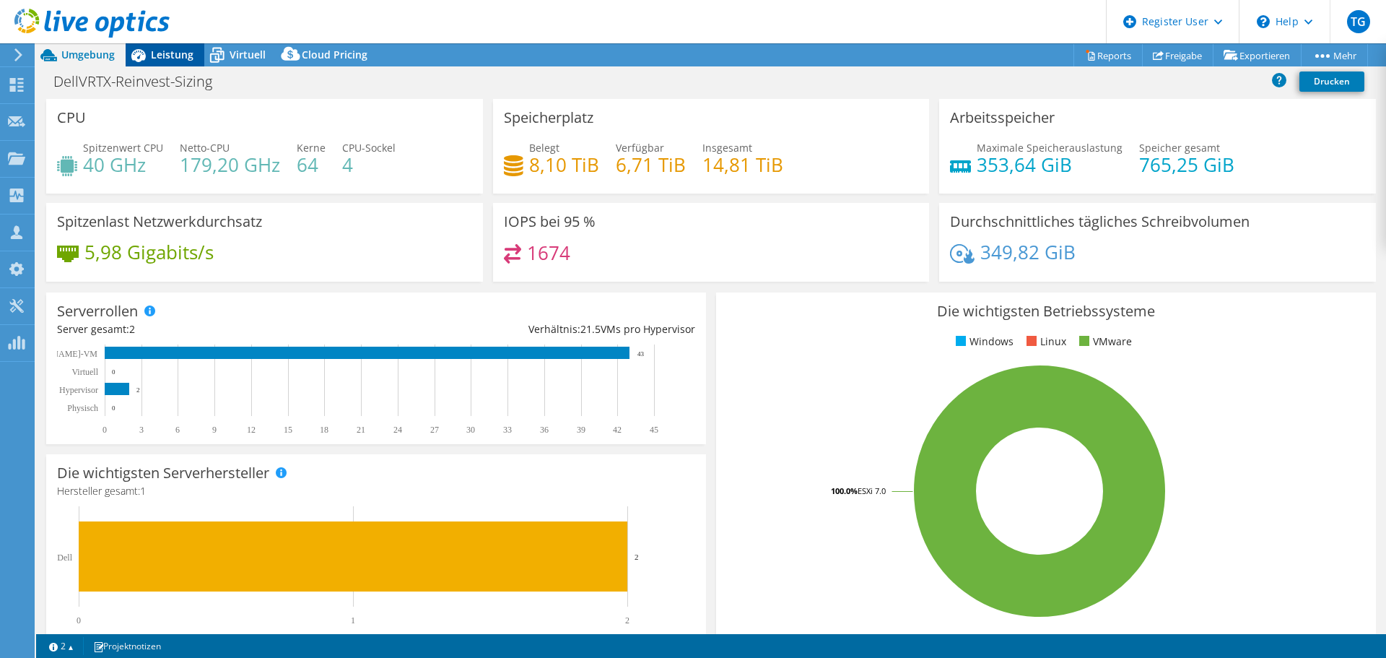
click at [170, 50] on span "Leistung" at bounding box center [172, 55] width 43 height 14
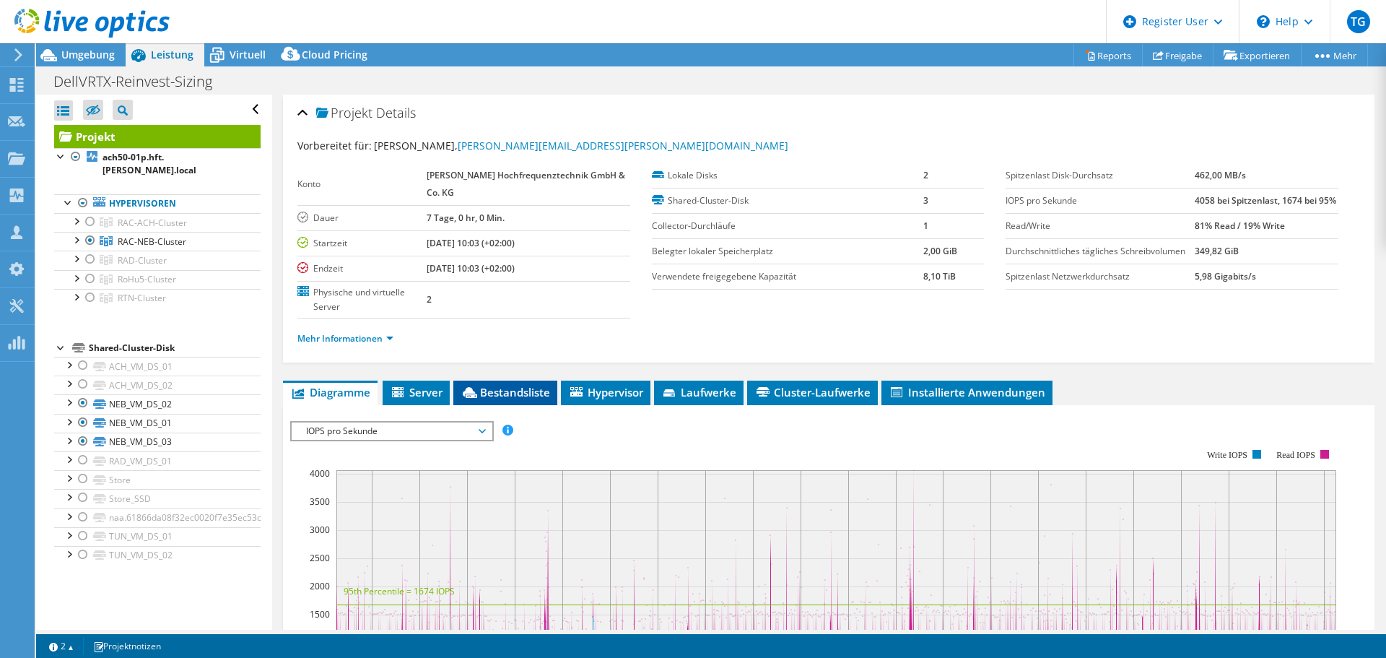
click at [517, 397] on span "Bestandsliste" at bounding box center [506, 392] width 90 height 14
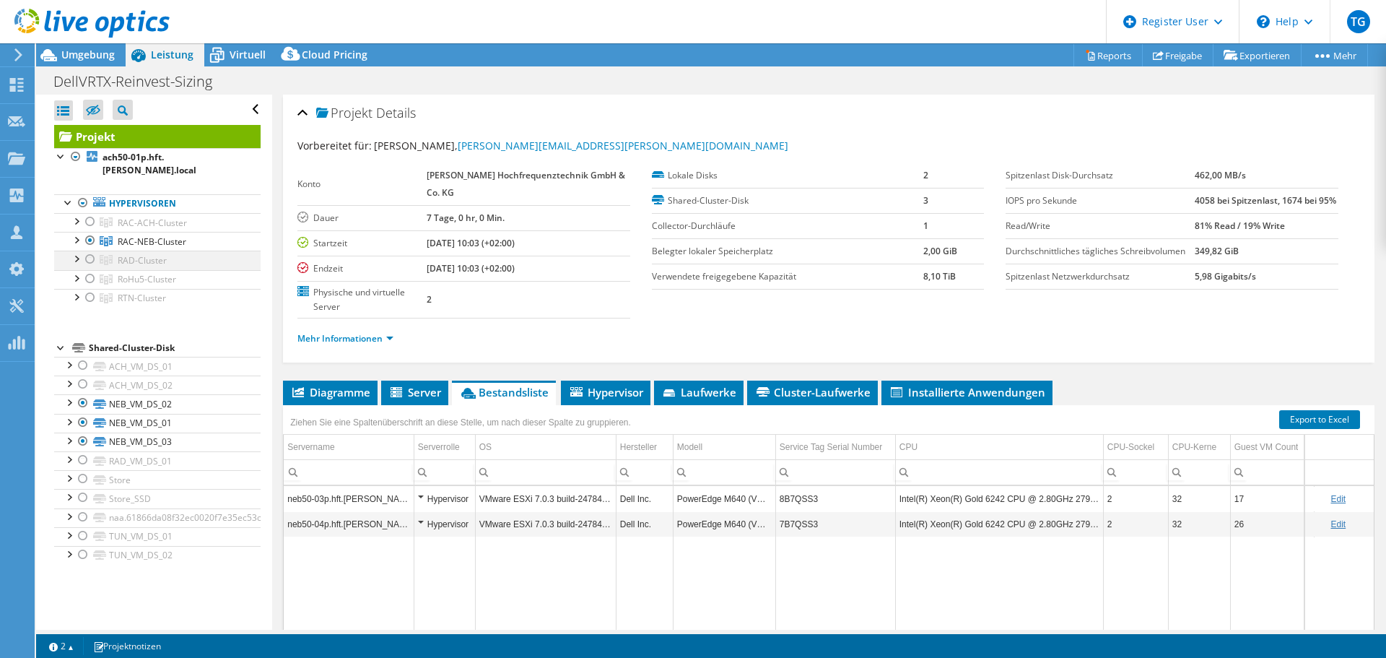
click at [88, 255] on div at bounding box center [90, 258] width 14 height 17
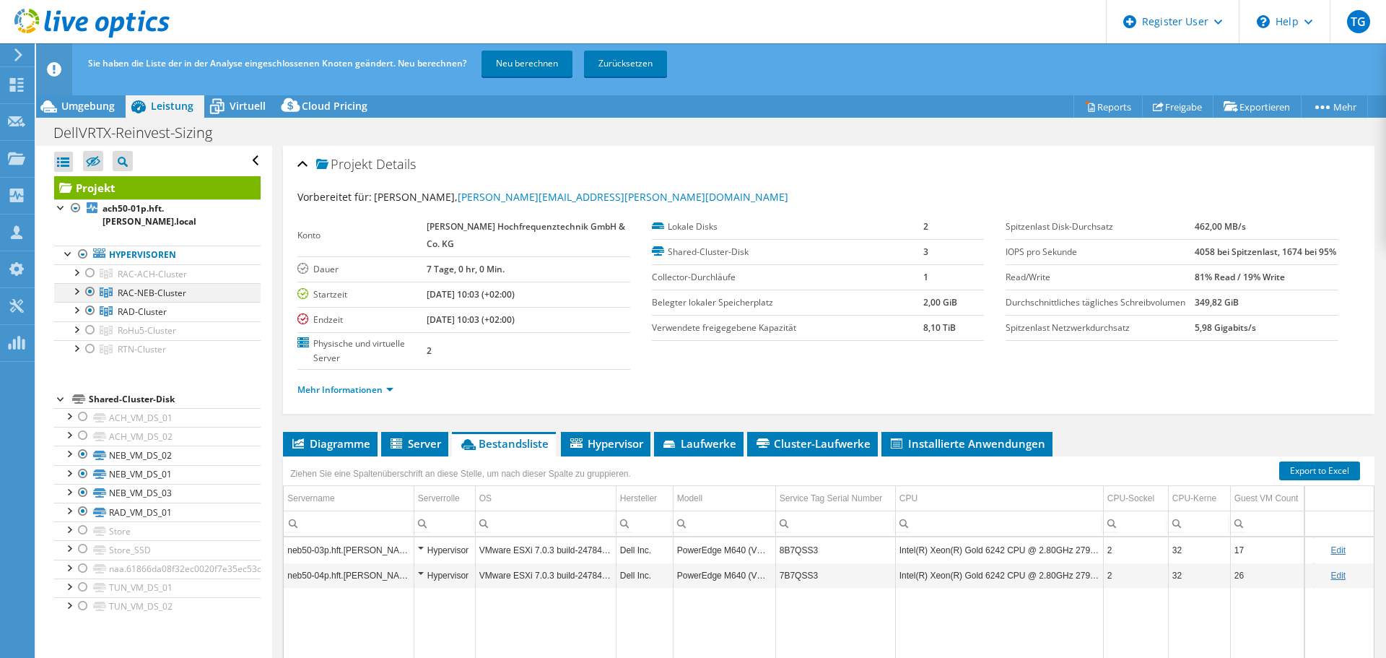
click at [91, 291] on div at bounding box center [90, 291] width 14 height 17
click at [531, 58] on link "Neu berechnen" at bounding box center [527, 64] width 91 height 26
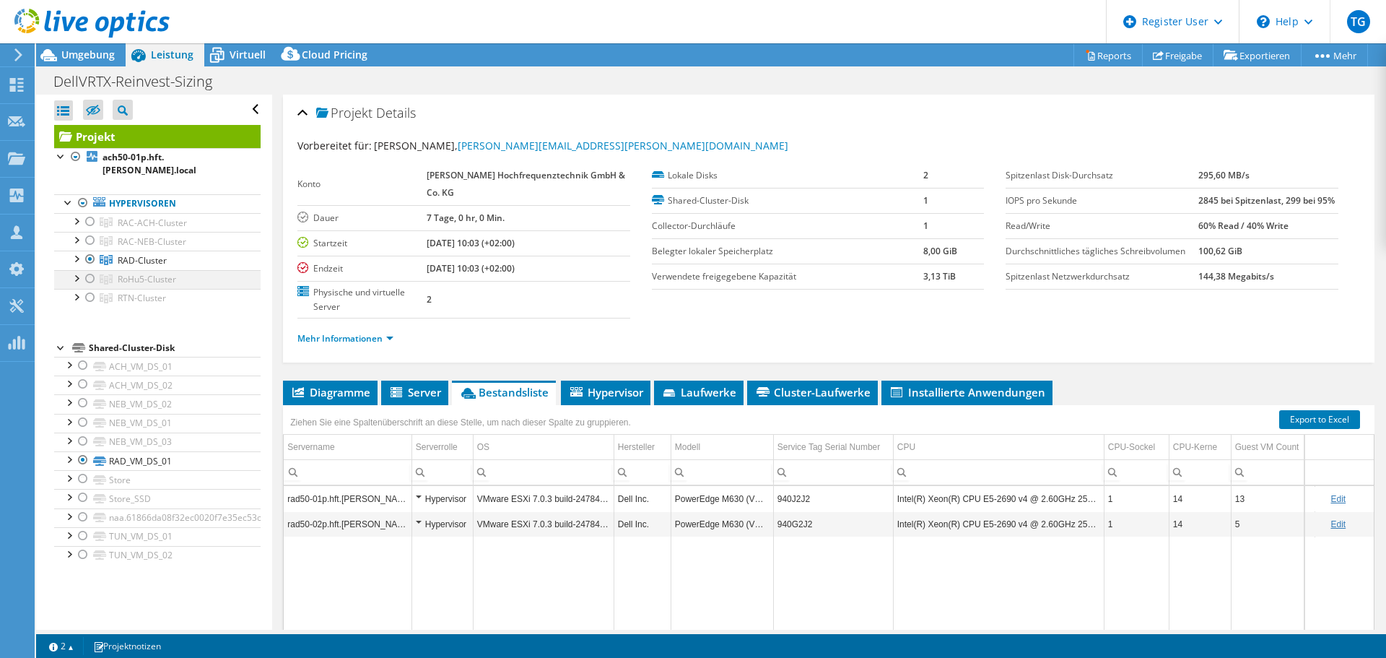
click at [90, 274] on div at bounding box center [90, 278] width 14 height 17
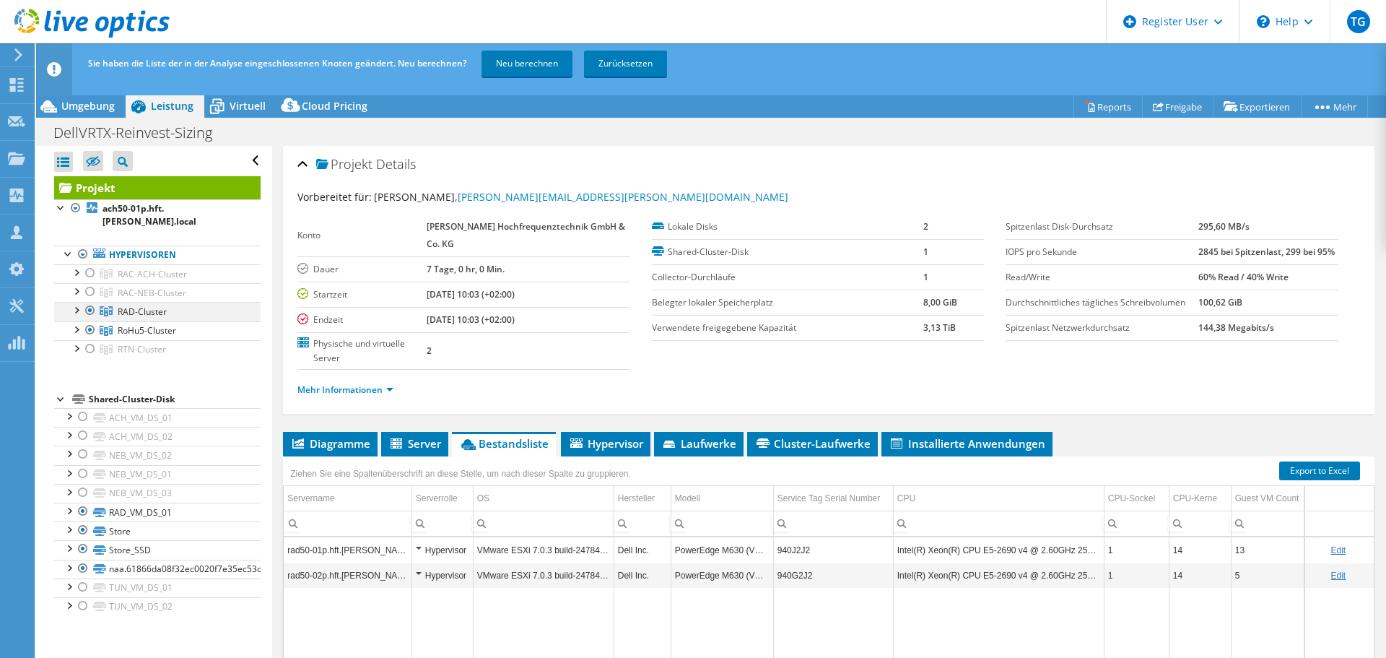
click at [88, 306] on div at bounding box center [90, 310] width 14 height 17
click at [526, 61] on link "Neu berechnen" at bounding box center [527, 64] width 91 height 26
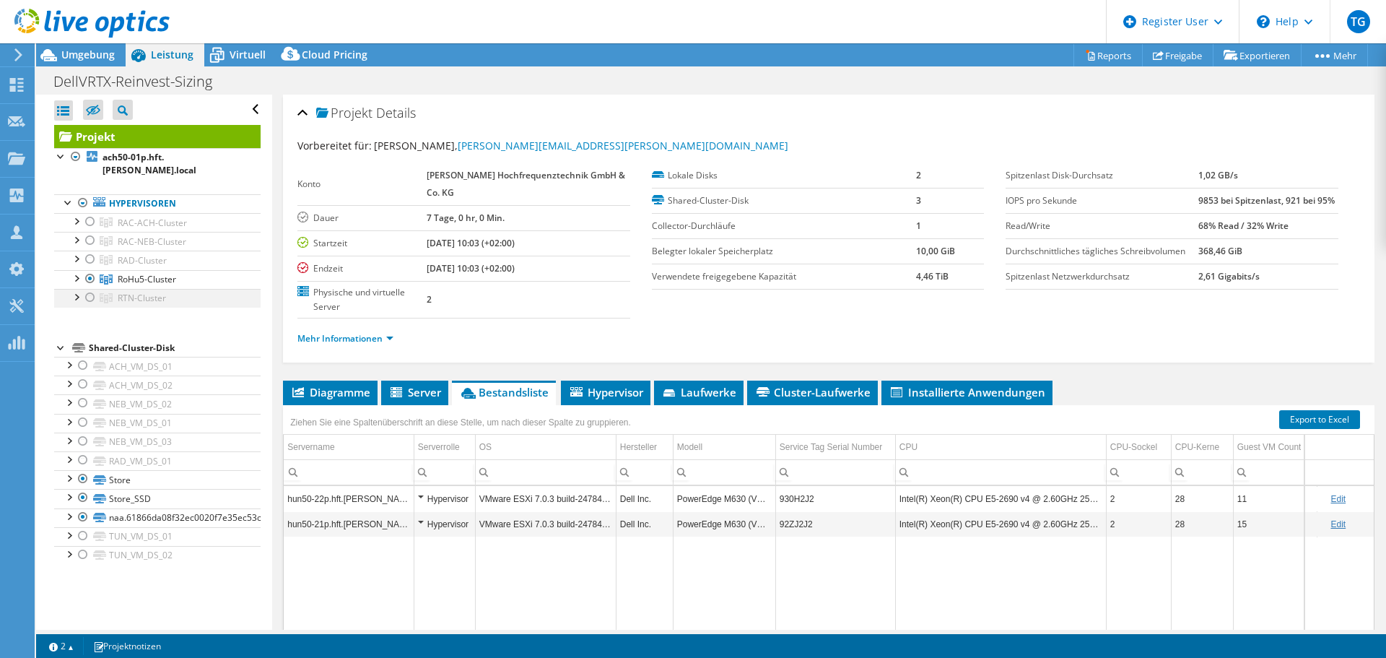
click at [86, 296] on div at bounding box center [90, 297] width 14 height 17
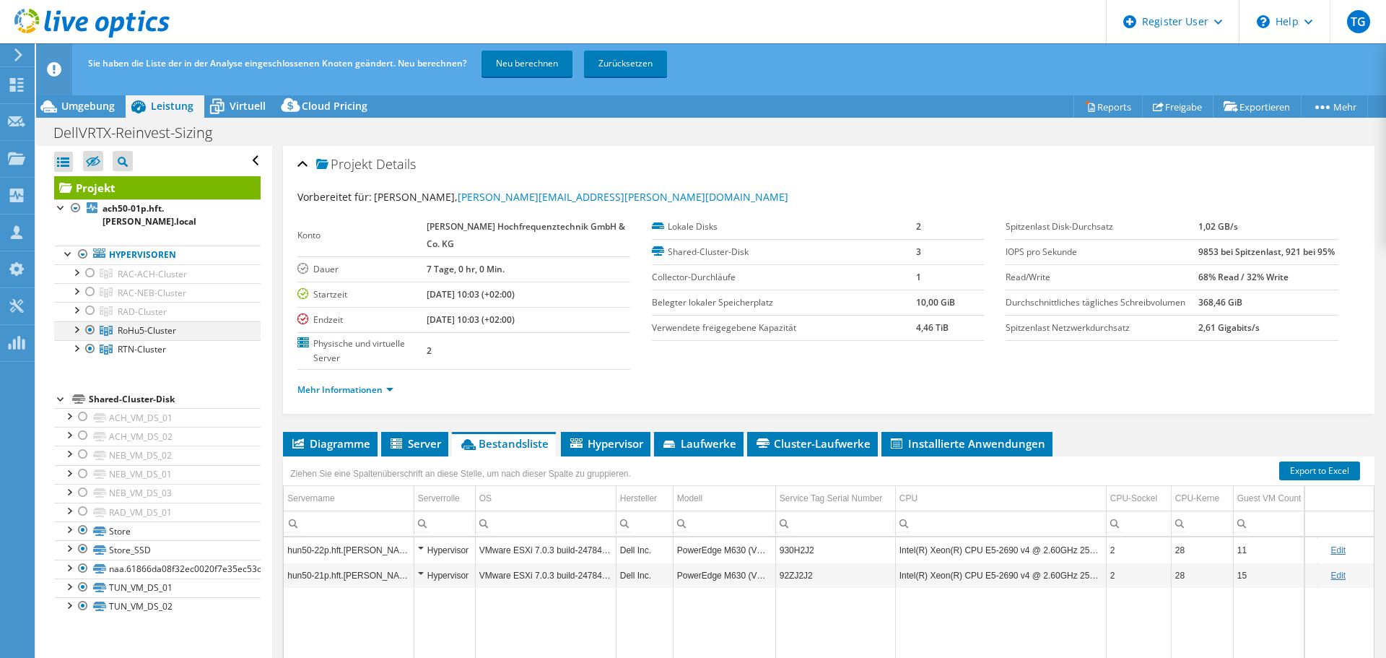
click at [92, 330] on div at bounding box center [90, 329] width 14 height 17
click at [518, 61] on link "Neu berechnen" at bounding box center [527, 64] width 91 height 26
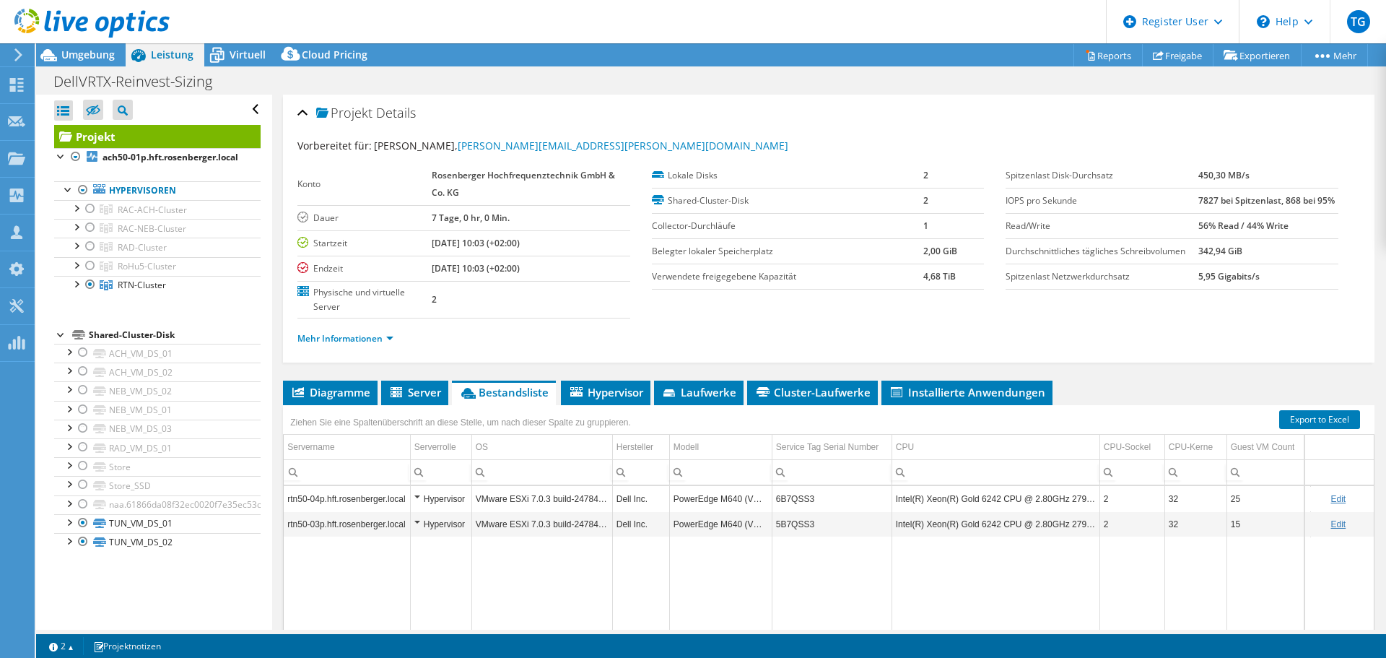
select select "USD"
click at [92, 217] on div at bounding box center [90, 208] width 14 height 17
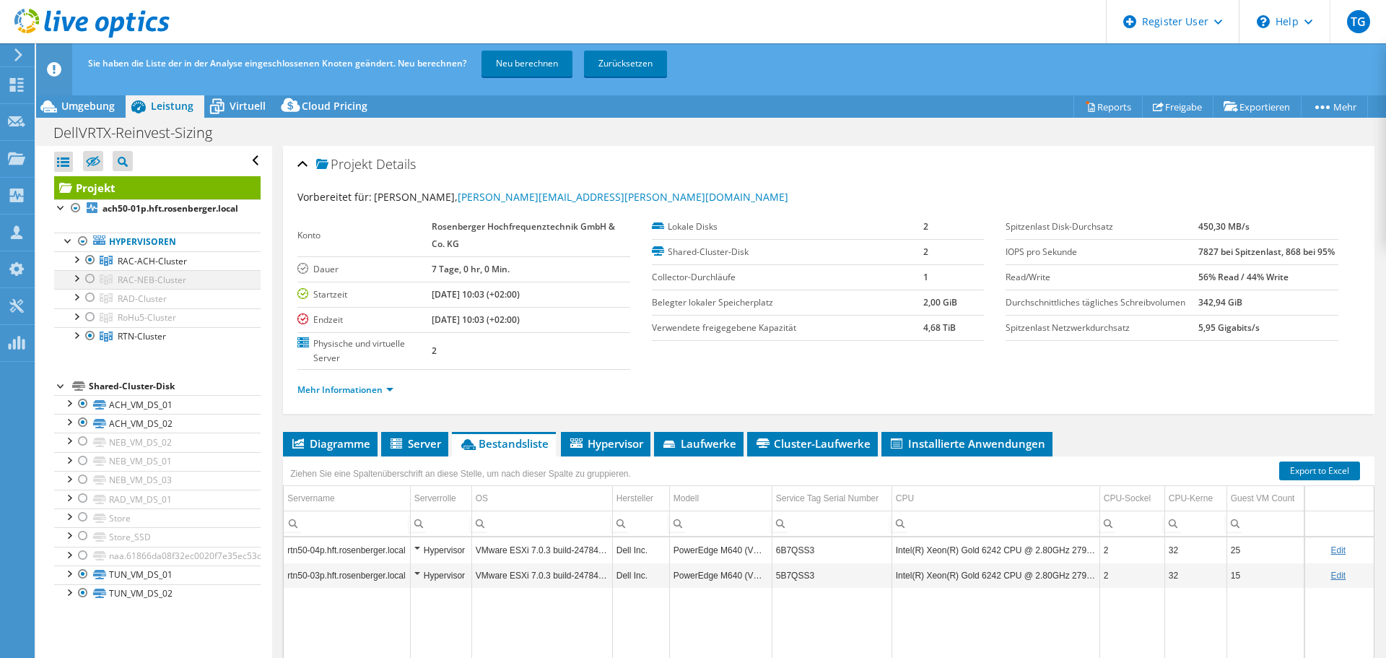
click at [85, 238] on ul "Hypervisoren RAC-ACH-Cluster ach50-01p.hft.rosenberger.local" at bounding box center [157, 289] width 206 height 142
click at [89, 287] on div at bounding box center [90, 278] width 14 height 17
click at [91, 306] on div at bounding box center [90, 297] width 14 height 17
click at [92, 326] on div at bounding box center [90, 316] width 14 height 17
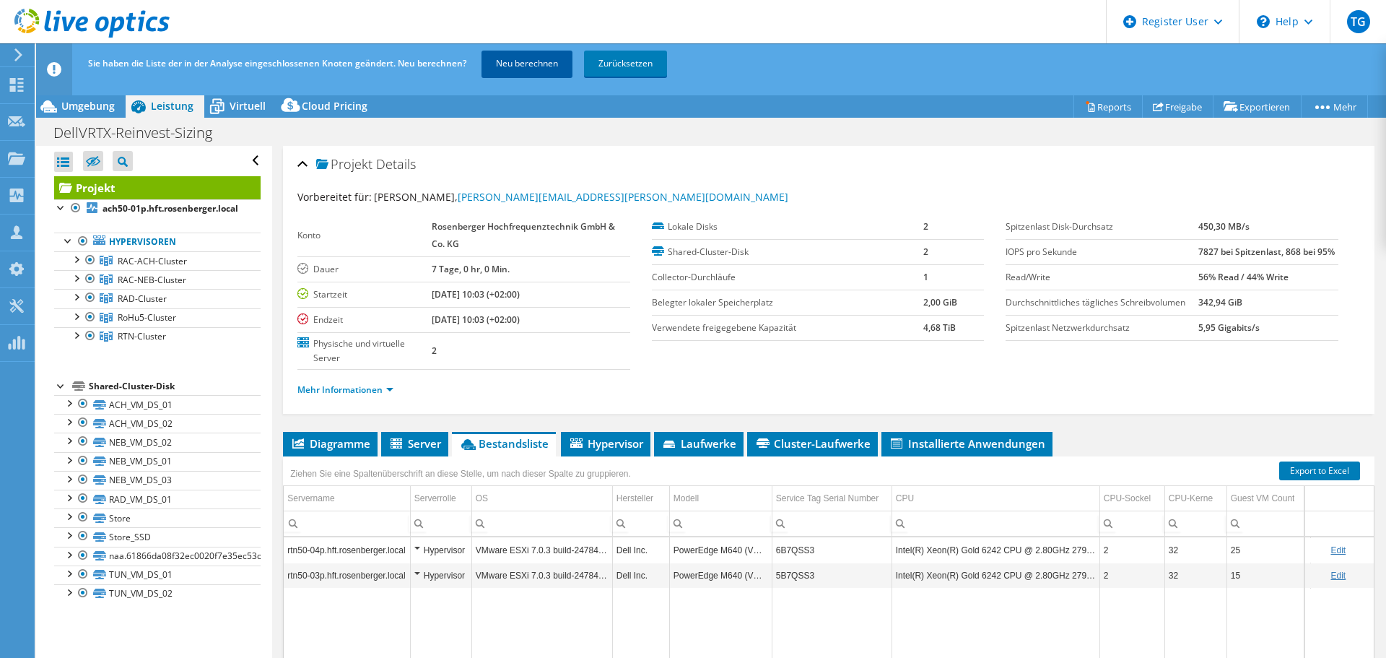
click at [531, 60] on link "Neu berechnen" at bounding box center [527, 64] width 91 height 26
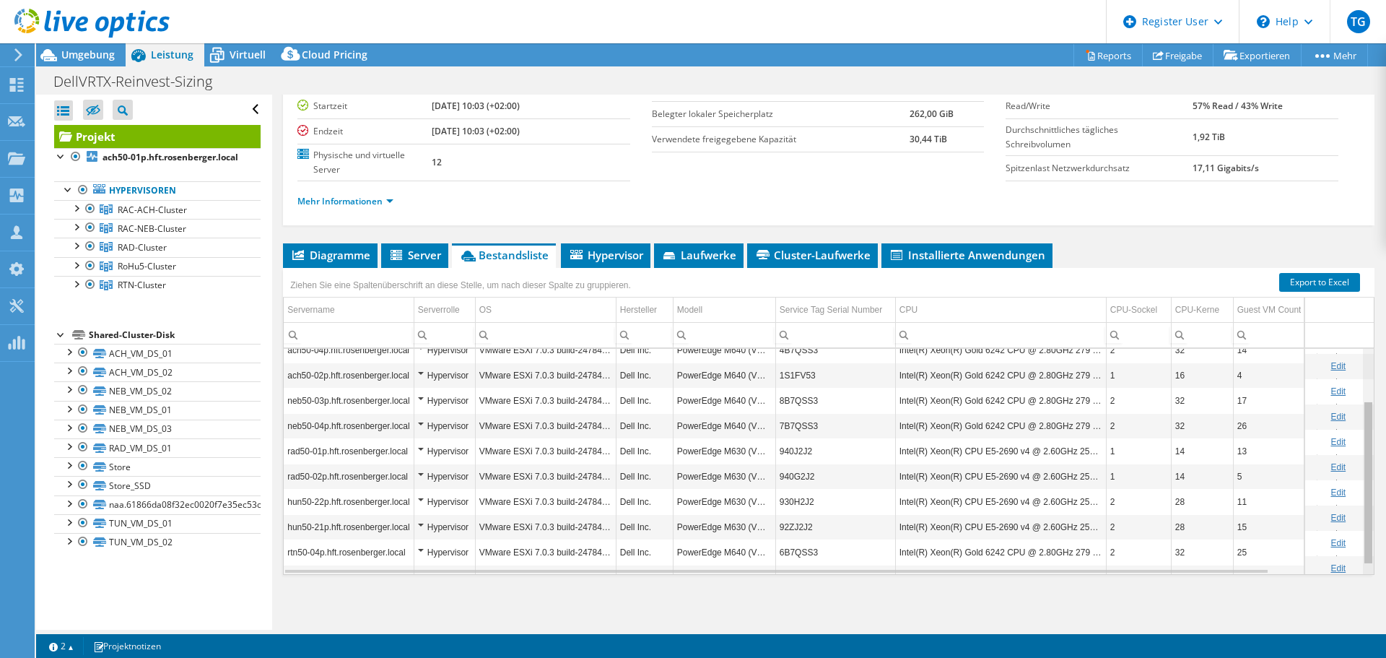
scroll to position [84, 0]
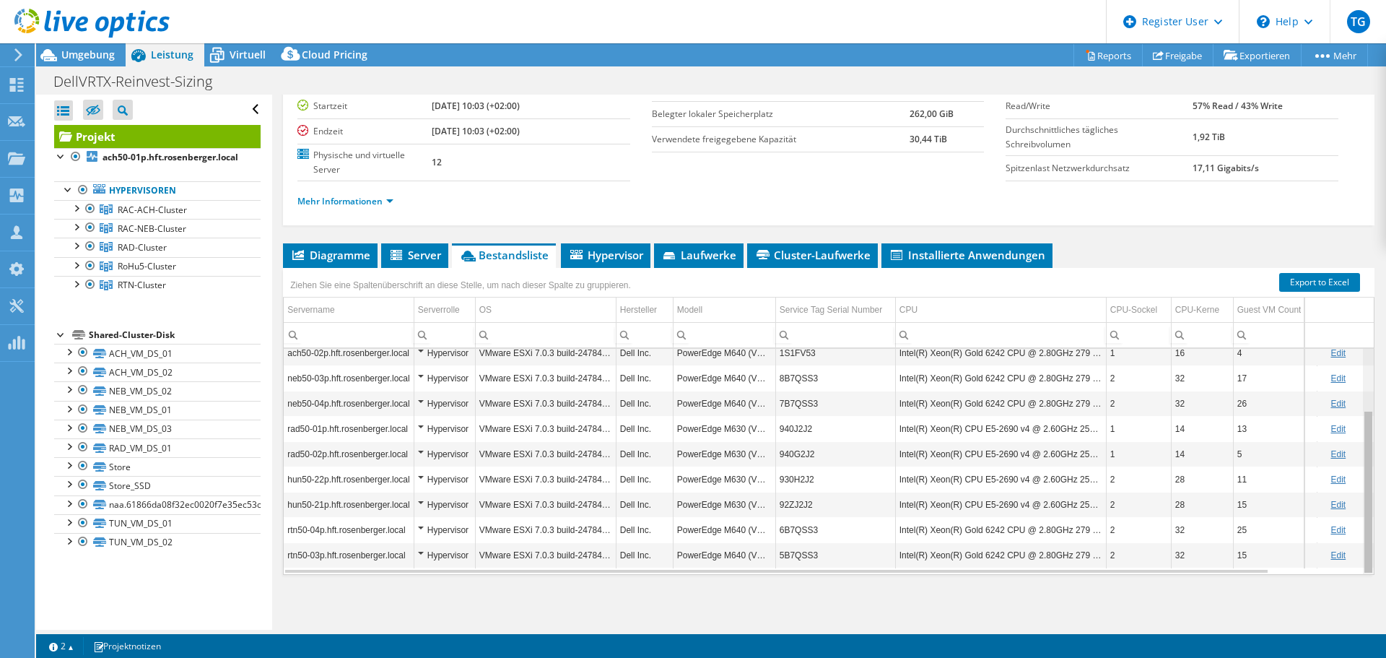
click at [1363, 463] on body "TG Dell-Benutzer Thomas Ganzer Thomas.Ganzer@dell.com Dell My Profile Log Out \…" at bounding box center [693, 329] width 1386 height 658
click at [74, 55] on span "Umgebung" at bounding box center [87, 55] width 53 height 14
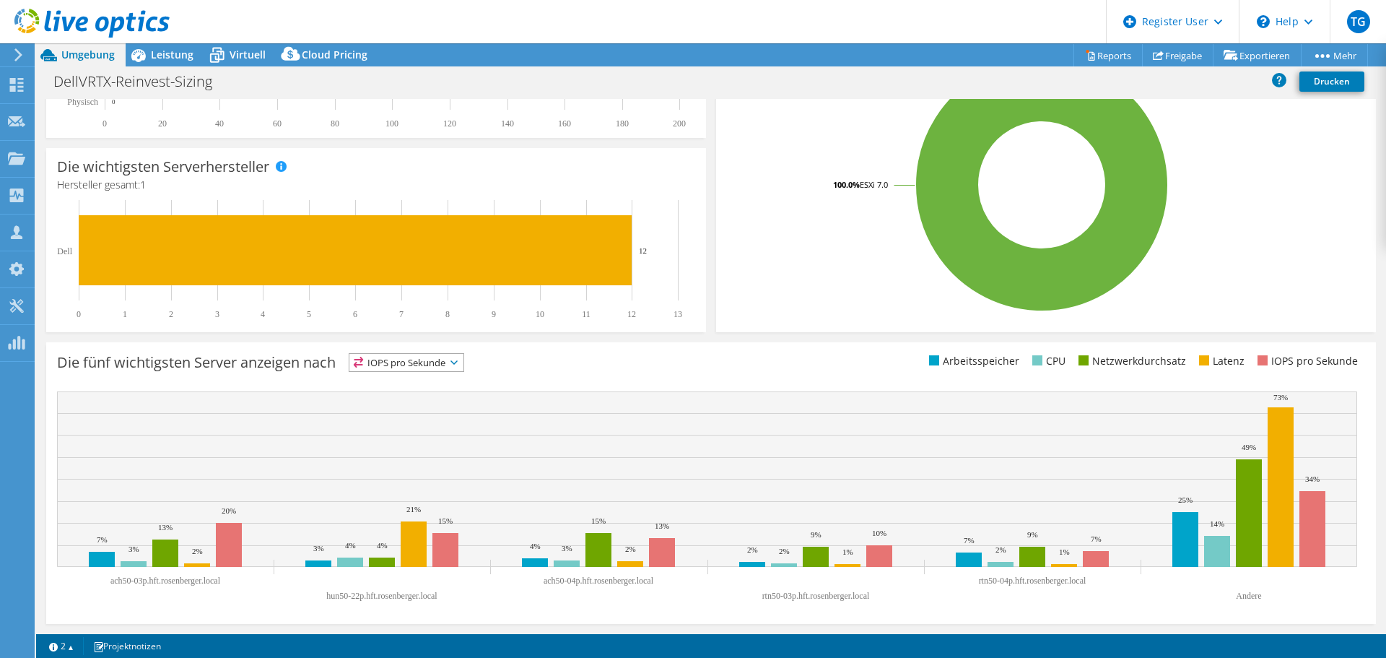
scroll to position [0, 0]
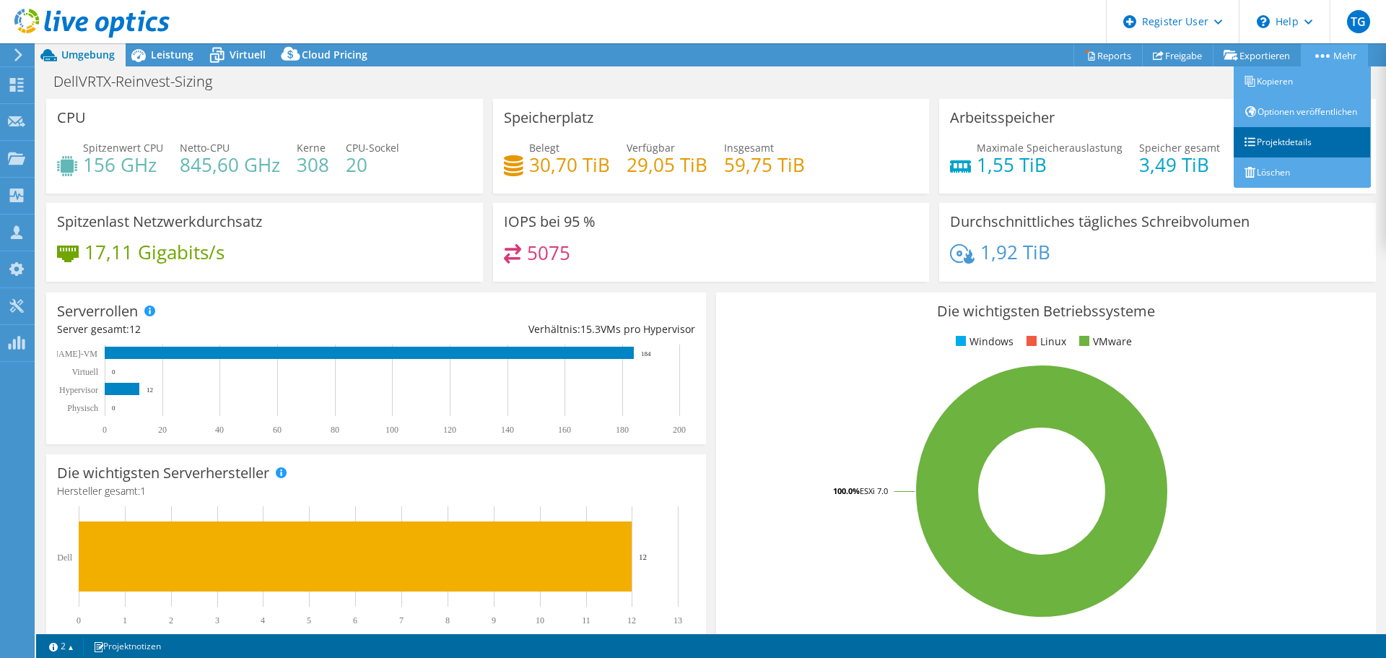
click at [1297, 151] on link "Projektdetails" at bounding box center [1302, 142] width 137 height 30
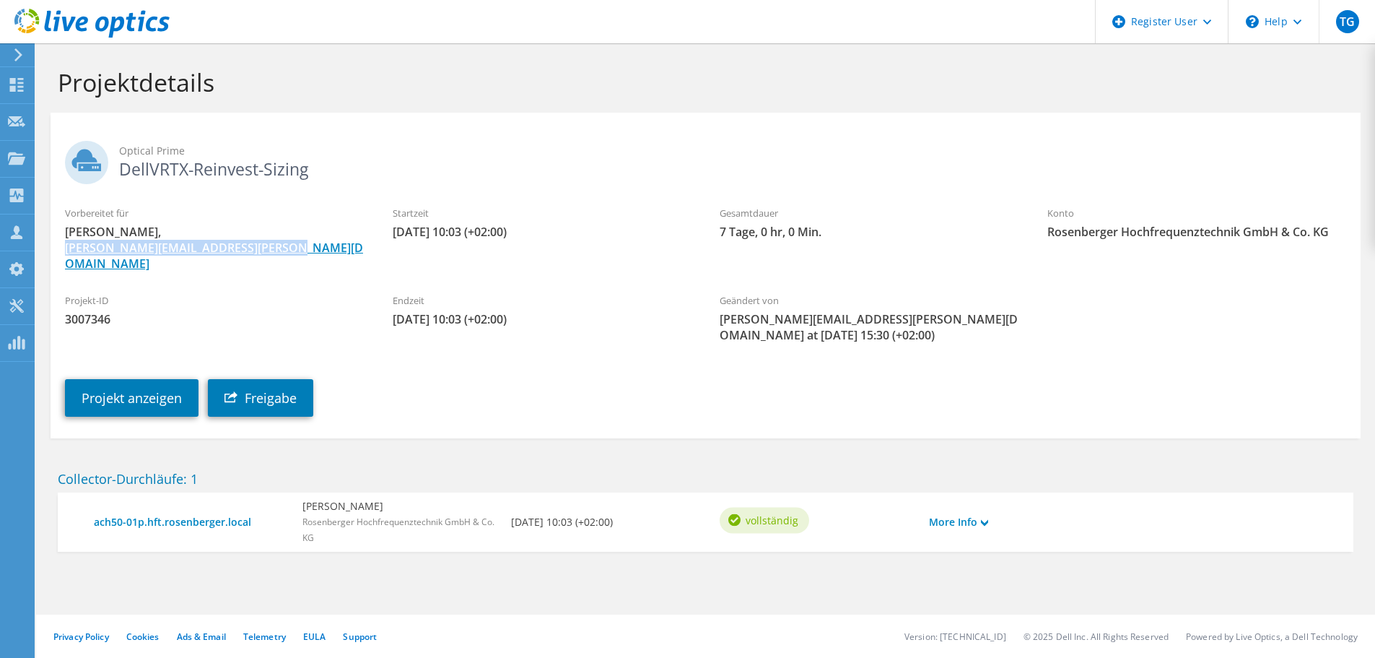
drag, startPoint x: 297, startPoint y: 252, endPoint x: 66, endPoint y: 254, distance: 231.7
click at [66, 254] on span "[PERSON_NAME], [PERSON_NAME][EMAIL_ADDRESS][PERSON_NAME][DOMAIN_NAME]" at bounding box center [214, 248] width 299 height 48
copy link "[PERSON_NAME][EMAIL_ADDRESS][PERSON_NAME][DOMAIN_NAME]"
click at [17, 231] on use at bounding box center [17, 232] width 12 height 14
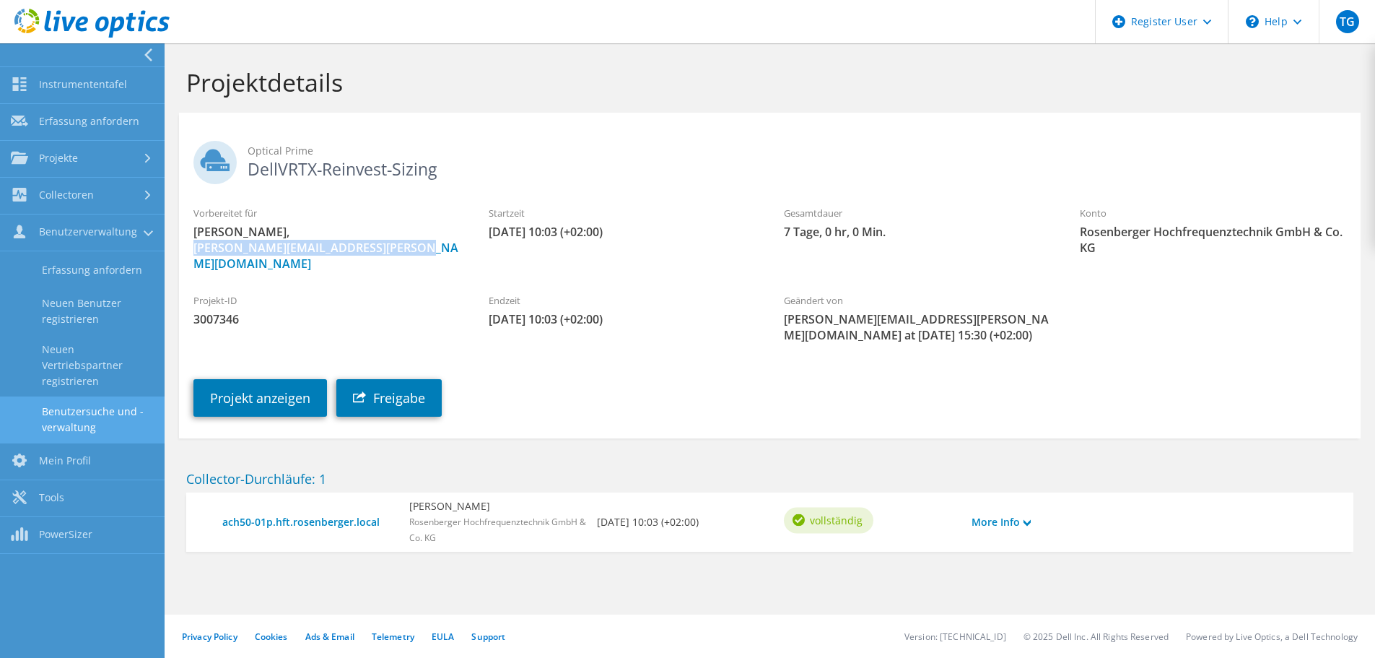
click at [83, 414] on link "Benutzersuche und -verwaltung" at bounding box center [82, 419] width 165 height 46
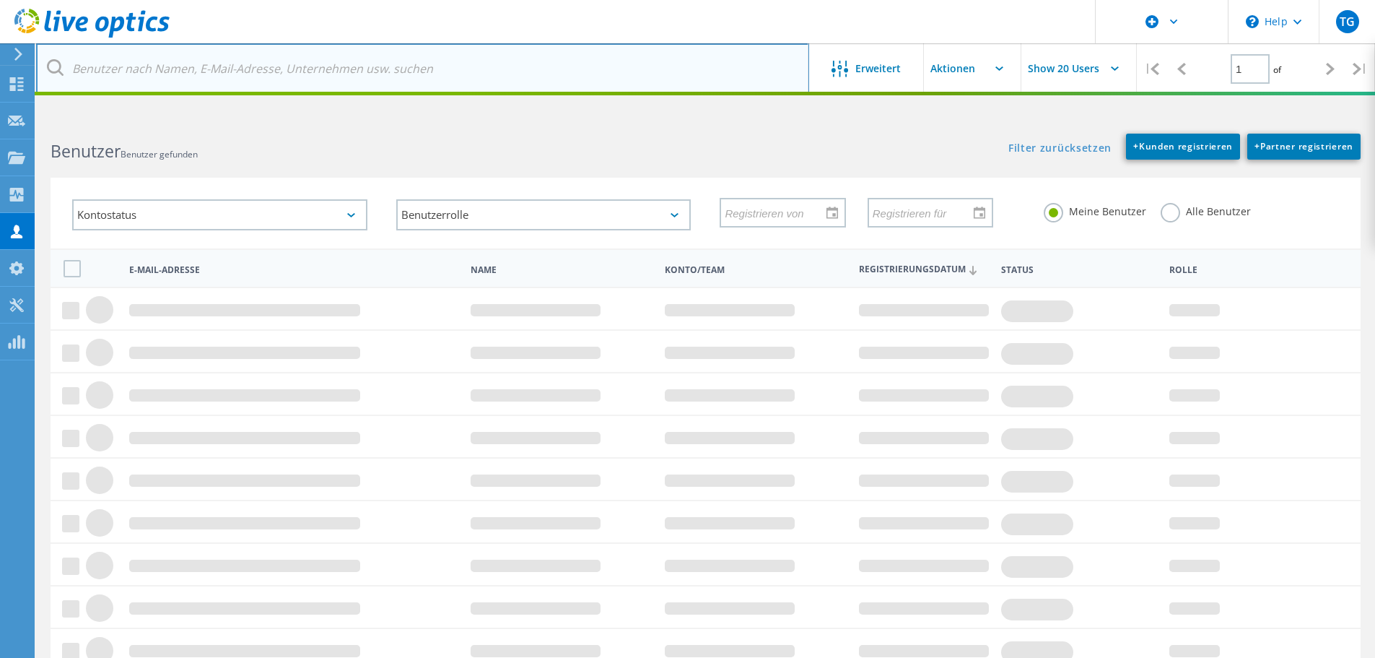
click at [201, 74] on input "text" at bounding box center [422, 68] width 773 height 51
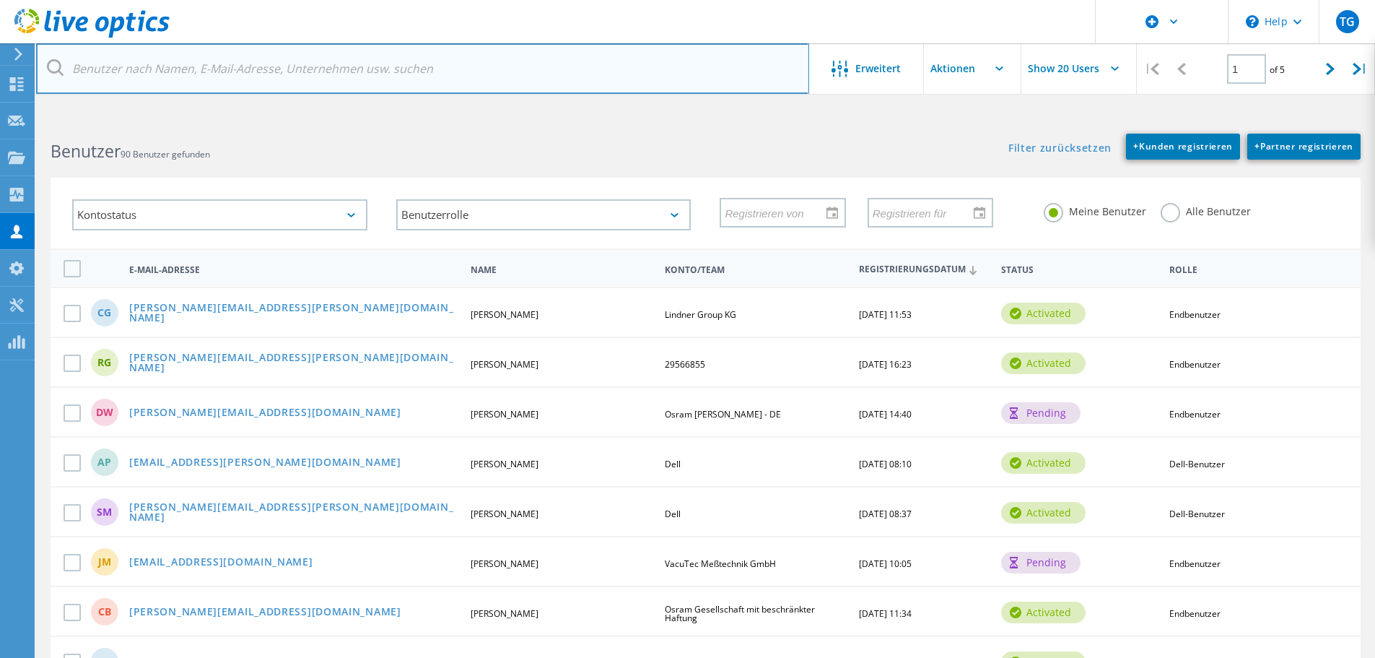
paste input "[PERSON_NAME][EMAIL_ADDRESS][PERSON_NAME][DOMAIN_NAME]"
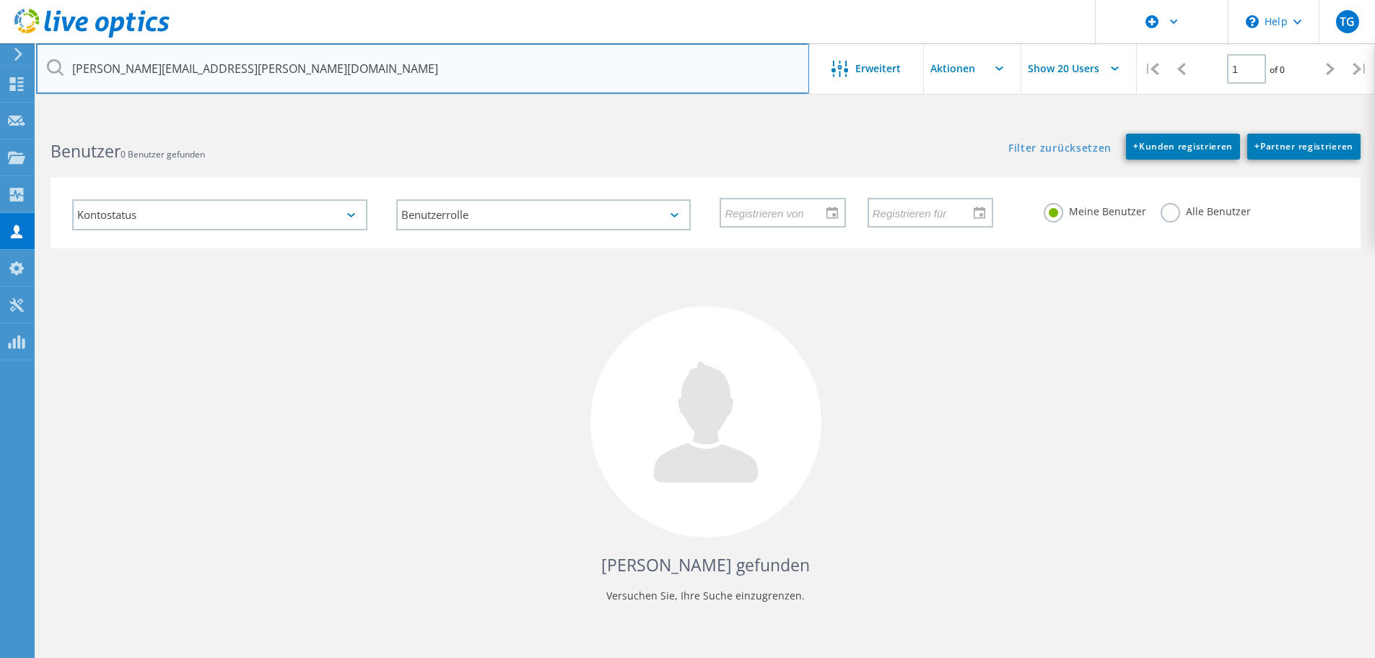
type input "[PERSON_NAME][EMAIL_ADDRESS][PERSON_NAME][DOMAIN_NAME]"
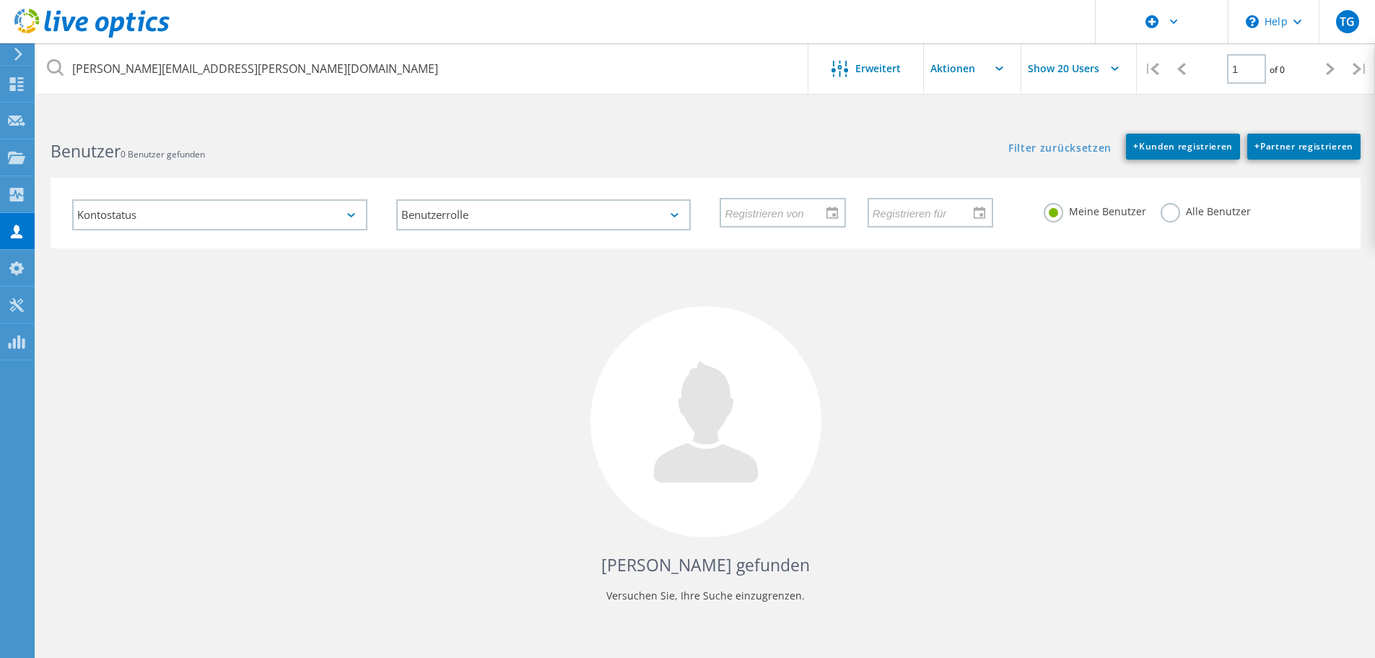
click at [1172, 210] on label "Alle Benutzer" at bounding box center [1206, 210] width 90 height 14
click at [0, 0] on input "Alle Benutzer" at bounding box center [0, 0] width 0 height 0
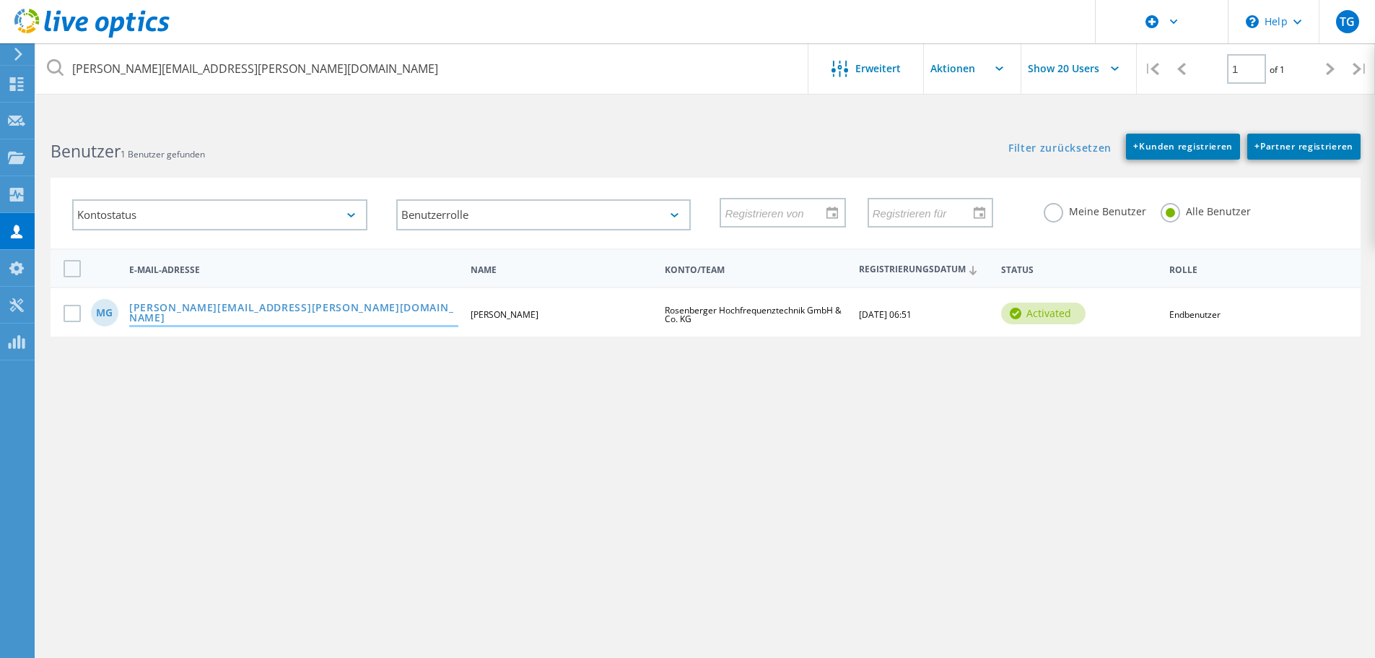
click at [230, 310] on link "[PERSON_NAME][EMAIL_ADDRESS][PERSON_NAME][DOMAIN_NAME]" at bounding box center [293, 313] width 329 height 22
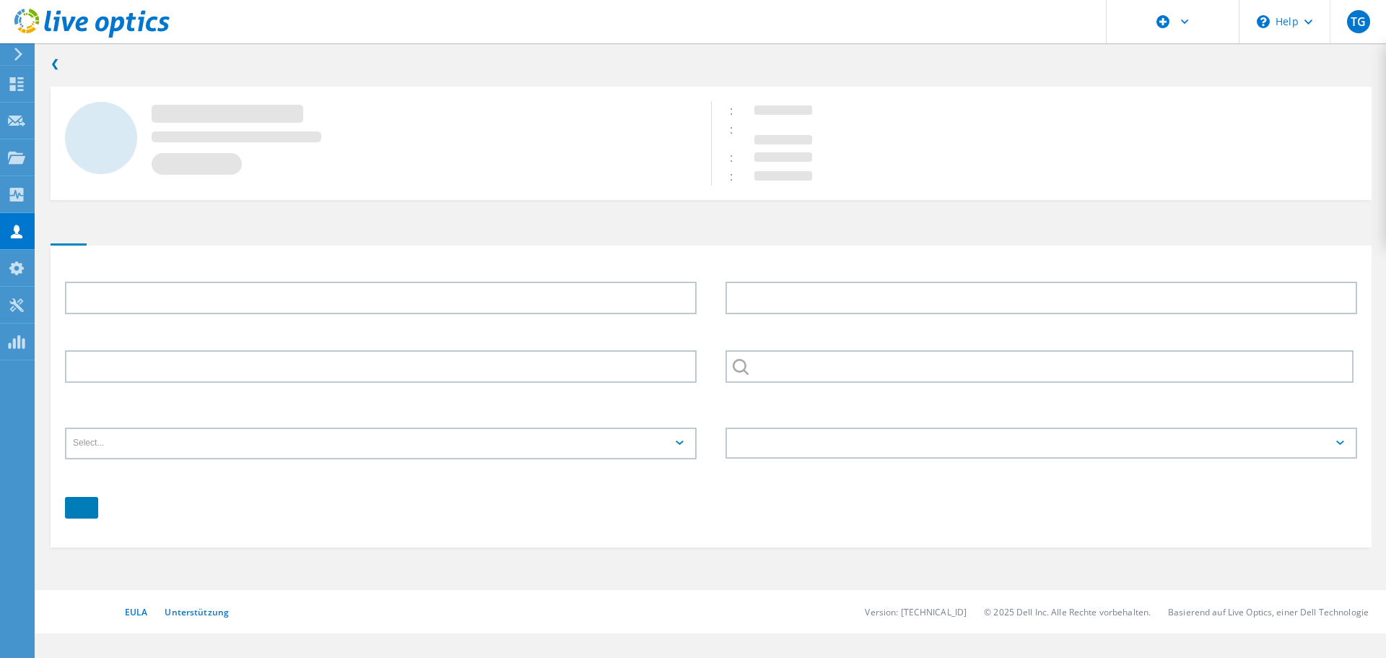
type input "[PERSON_NAME]"
type input "Grosse"
type input "Rosenberger Hochfrequenztechnik GmbH & Co. KG"
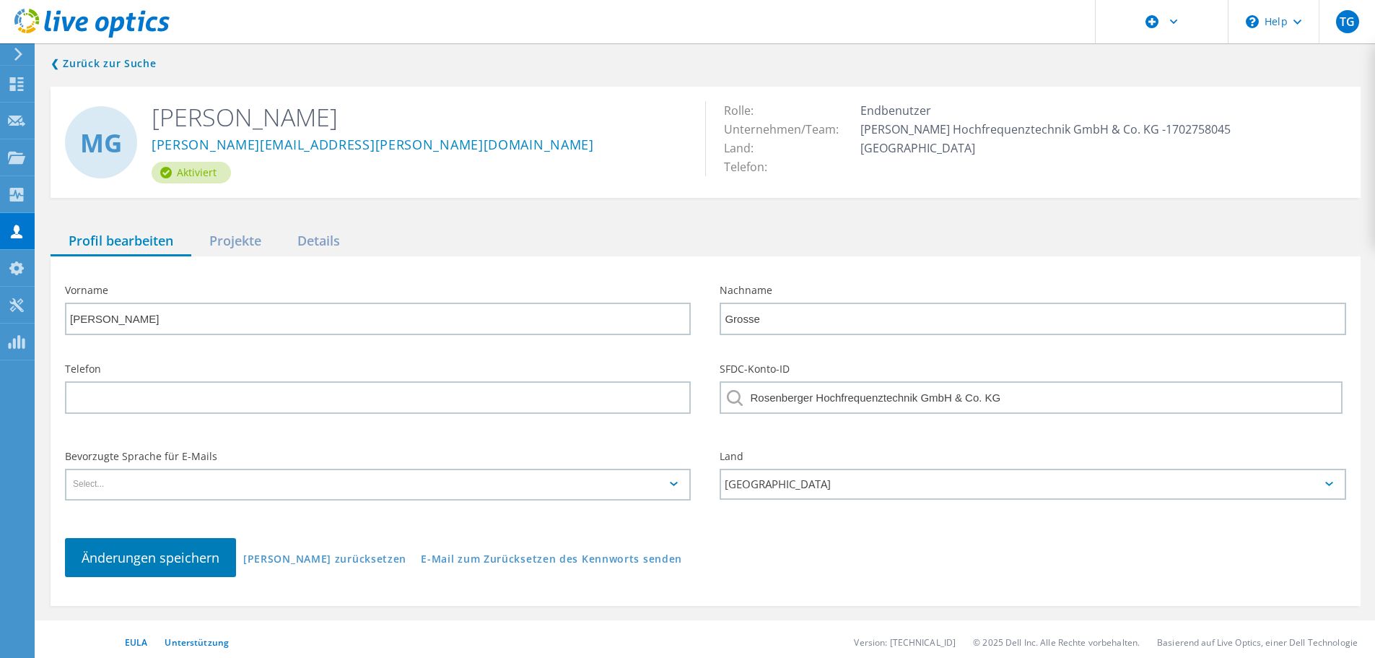
click at [28, 13] on icon at bounding box center [91, 24] width 155 height 30
